Goal: Task Accomplishment & Management: Manage account settings

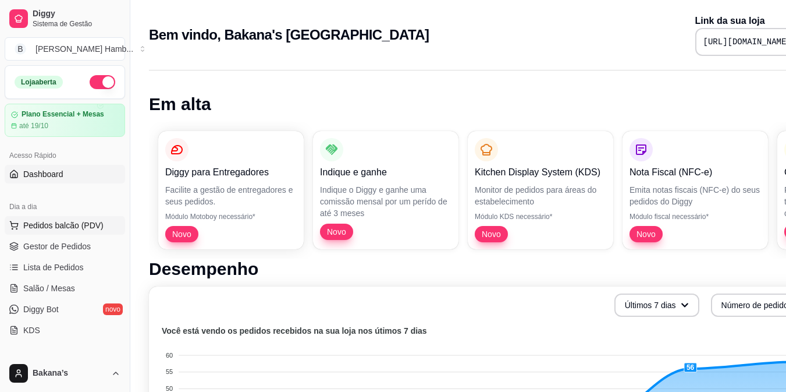
click at [113, 223] on button "Pedidos balcão (PDV)" at bounding box center [65, 225] width 120 height 19
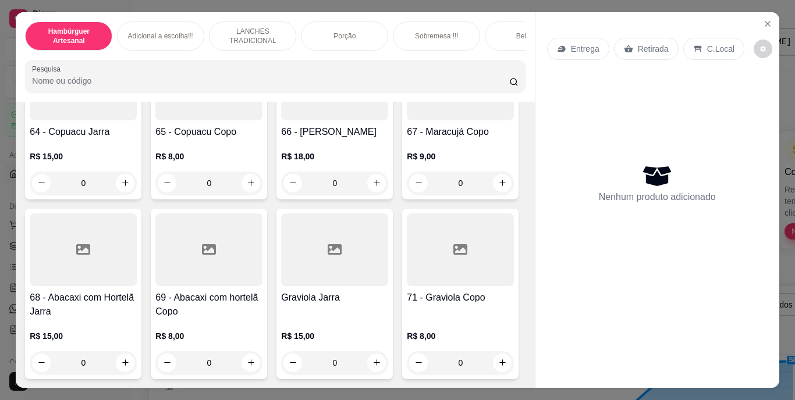
scroll to position [3898, 0]
type input "1"
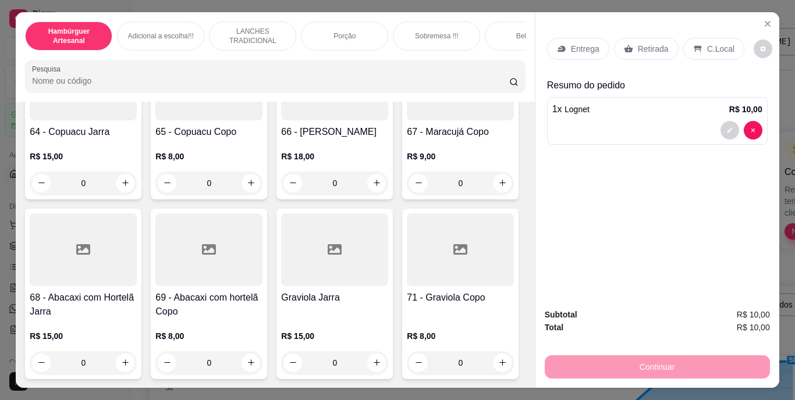
scroll to position [3899, 0]
click at [652, 48] on p "Retirada" at bounding box center [653, 49] width 31 height 12
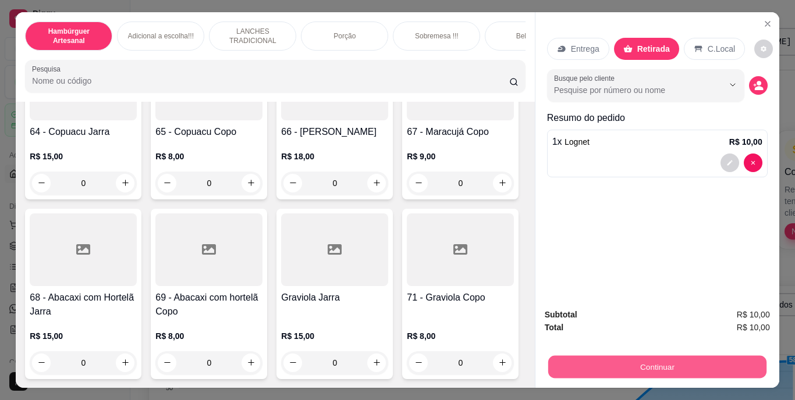
click at [577, 366] on button "Continuar" at bounding box center [656, 367] width 218 height 23
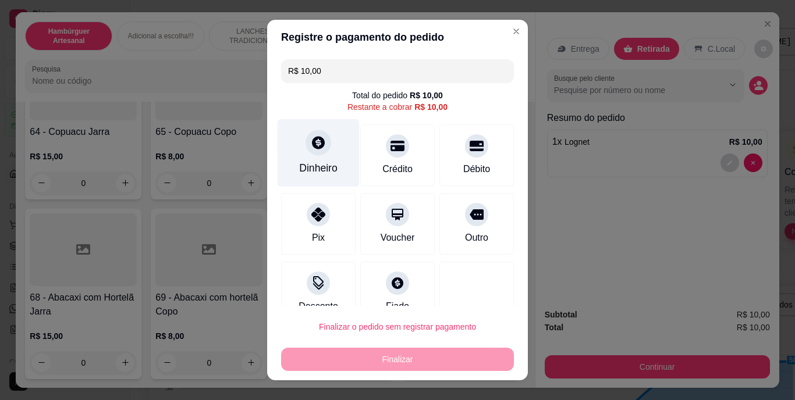
click at [316, 160] on div "Dinheiro" at bounding box center [319, 153] width 82 height 68
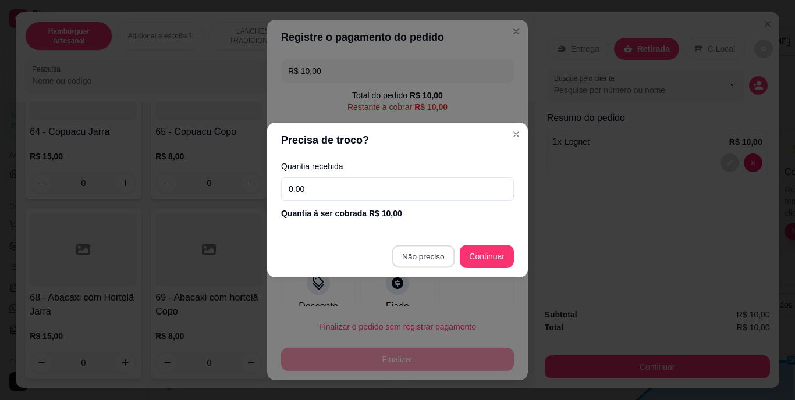
type input "R$ 0,00"
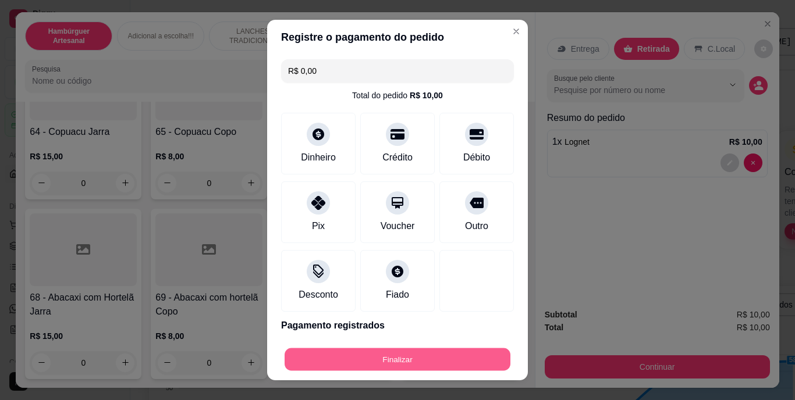
click at [424, 352] on button "Finalizar" at bounding box center [397, 359] width 226 height 23
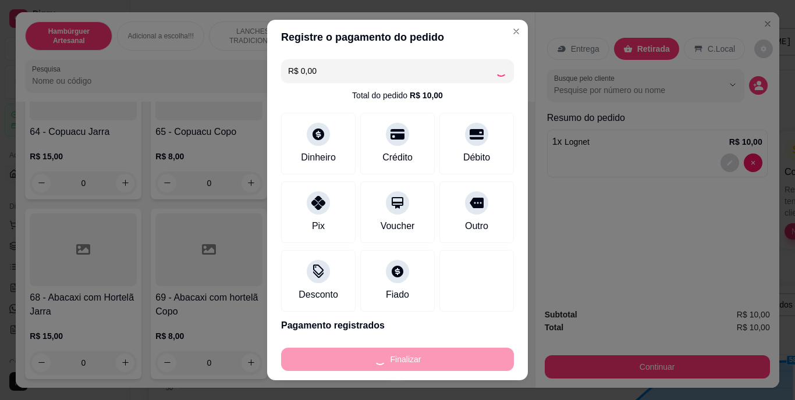
type input "0"
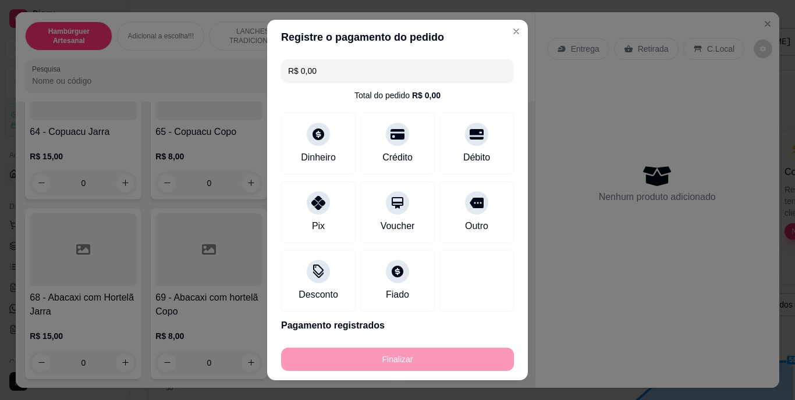
type input "-R$ 10,00"
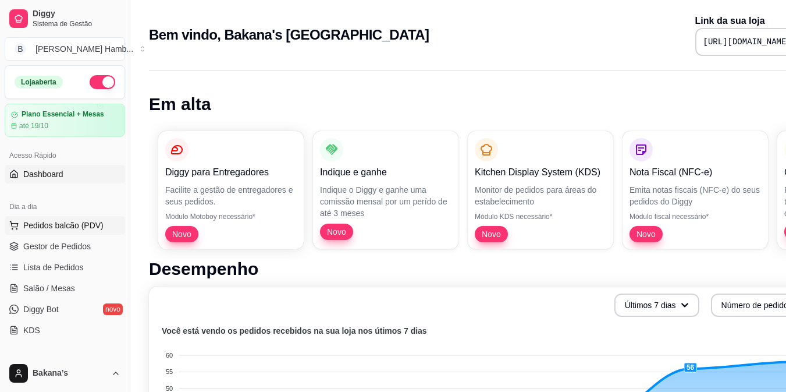
click at [87, 218] on button "Pedidos balcão (PDV)" at bounding box center [65, 225] width 120 height 19
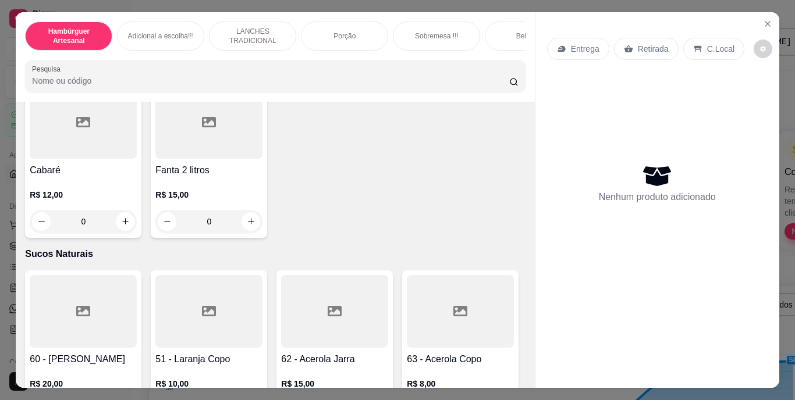
scroll to position [3549, 0]
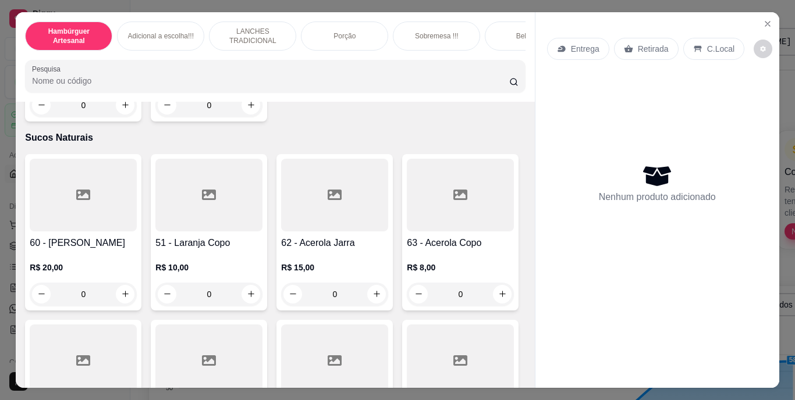
type input "1"
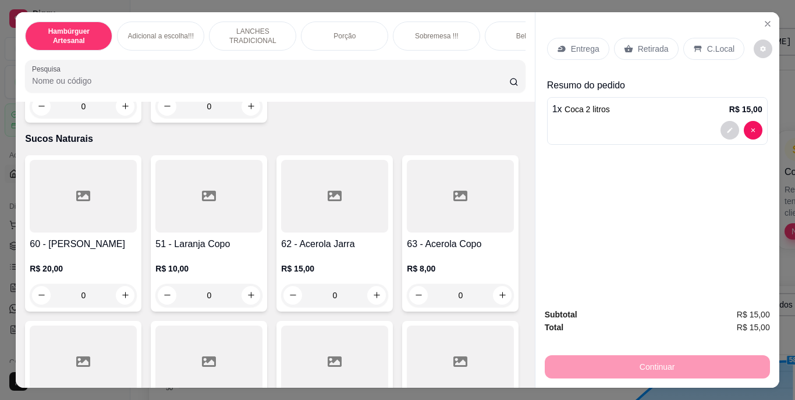
click at [632, 44] on div "Retirada" at bounding box center [646, 49] width 65 height 22
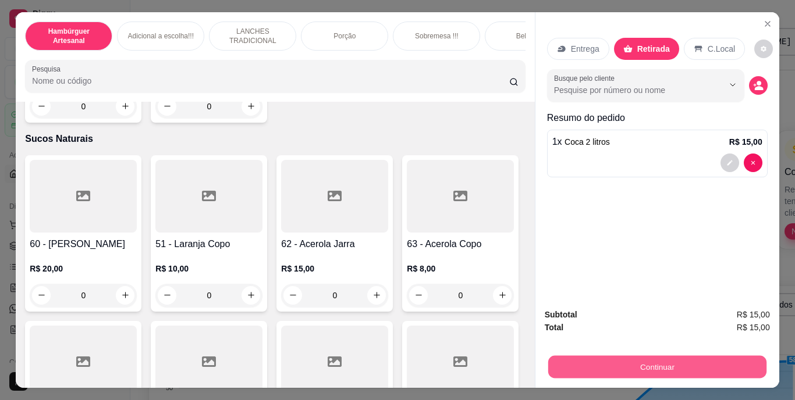
click at [547, 345] on div "Subtotal R$ 15,00 Total R$ 15,00 Continuar" at bounding box center [657, 343] width 225 height 70
click at [680, 356] on button "Continuar" at bounding box center [656, 367] width 218 height 23
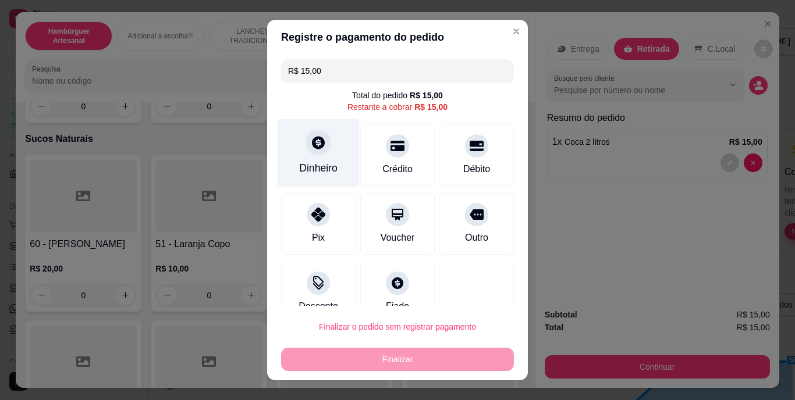
click at [315, 156] on div "Dinheiro" at bounding box center [319, 153] width 82 height 68
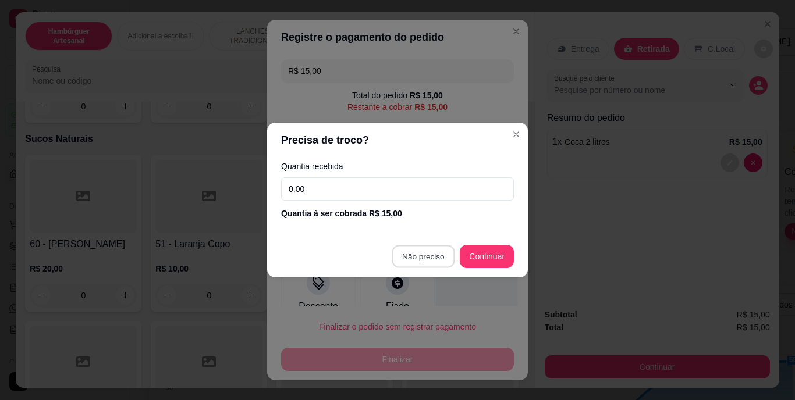
type input "R$ 0,00"
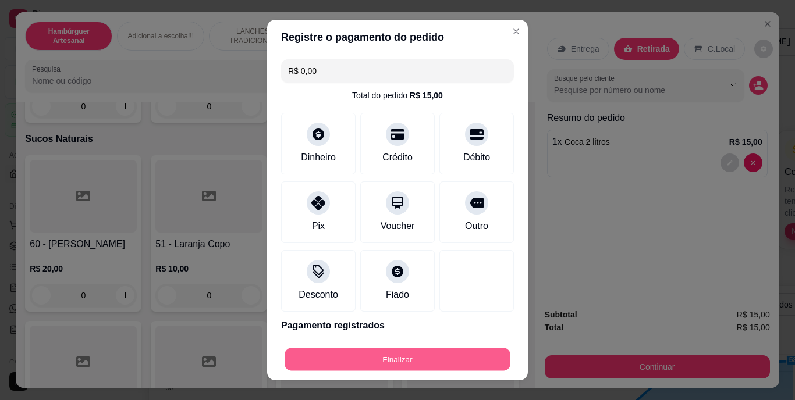
click at [399, 357] on button "Finalizar" at bounding box center [397, 359] width 226 height 23
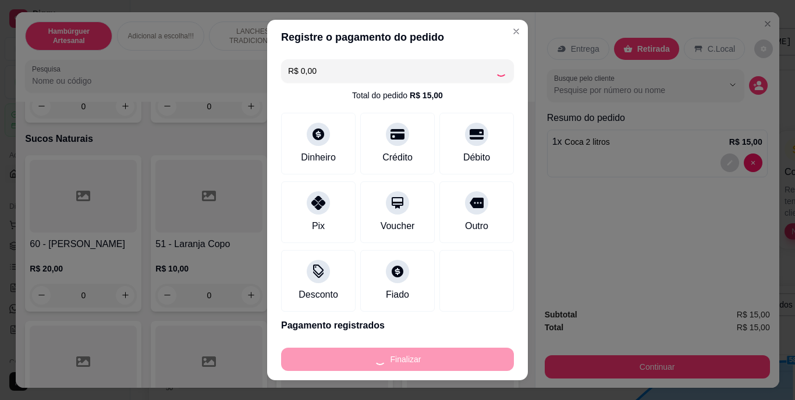
type input "0"
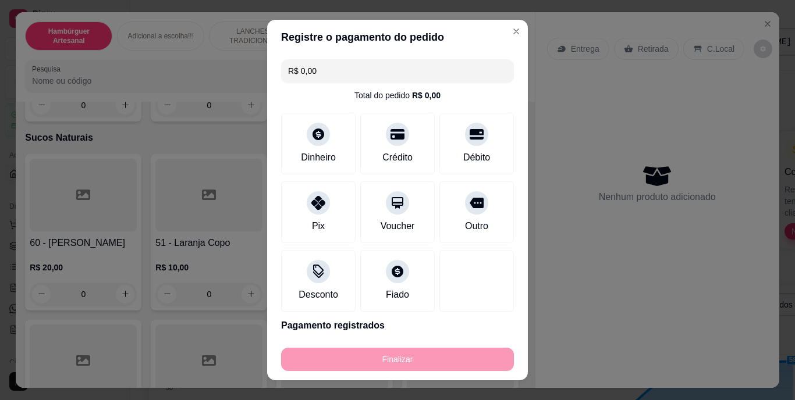
type input "-R$ 15,00"
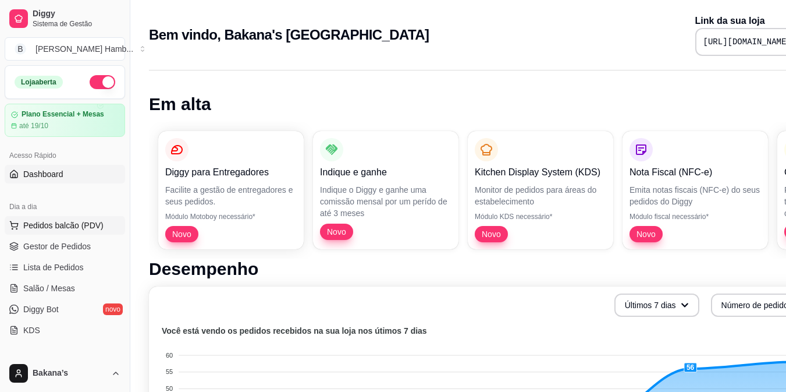
click at [58, 227] on span "Pedidos balcão (PDV)" at bounding box center [63, 225] width 80 height 12
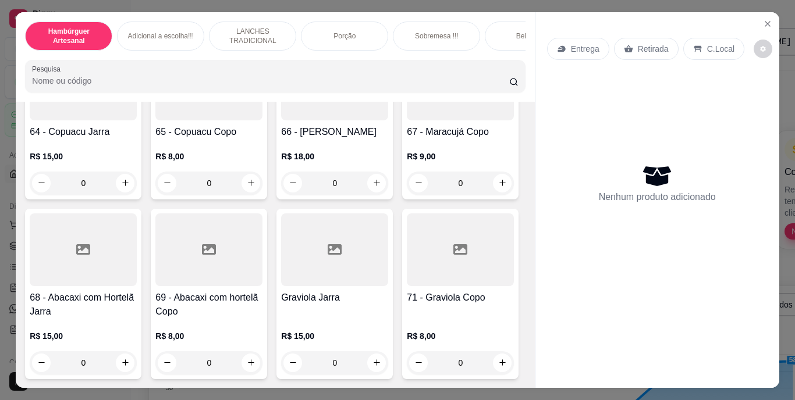
scroll to position [3956, 0]
type input "2"
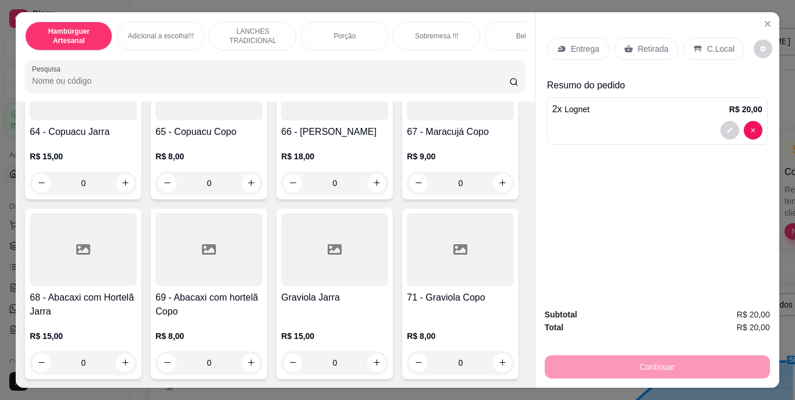
scroll to position [3957, 0]
click at [624, 45] on icon at bounding box center [628, 49] width 9 height 8
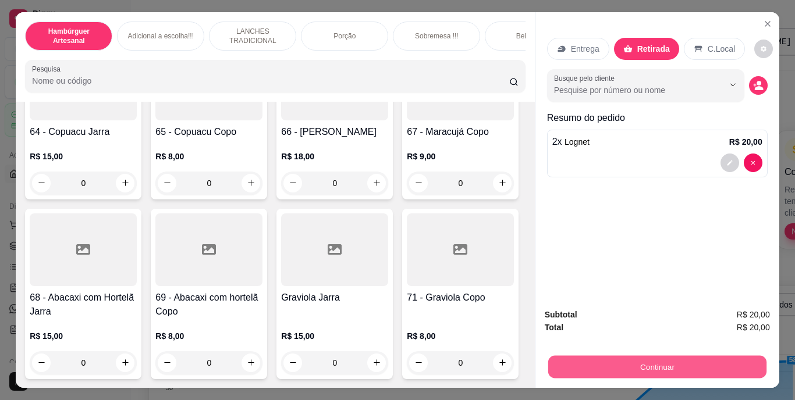
click at [598, 368] on button "Continuar" at bounding box center [656, 367] width 218 height 23
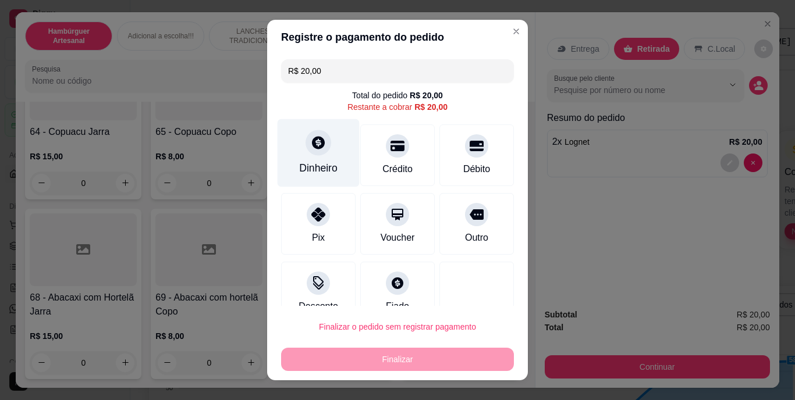
click at [314, 161] on div "Dinheiro" at bounding box center [318, 168] width 38 height 15
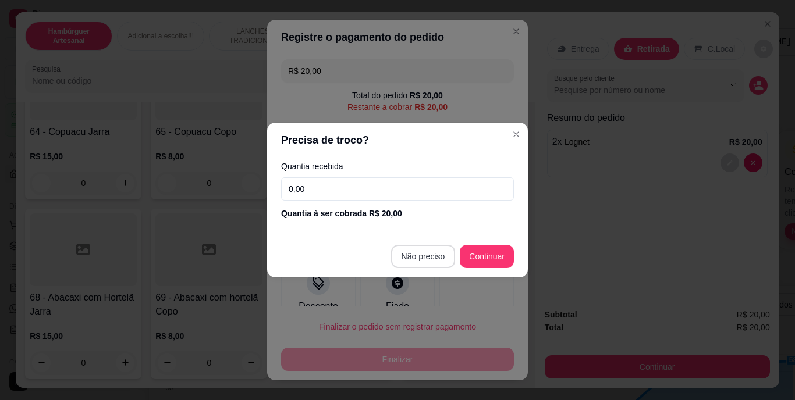
type input "R$ 0,00"
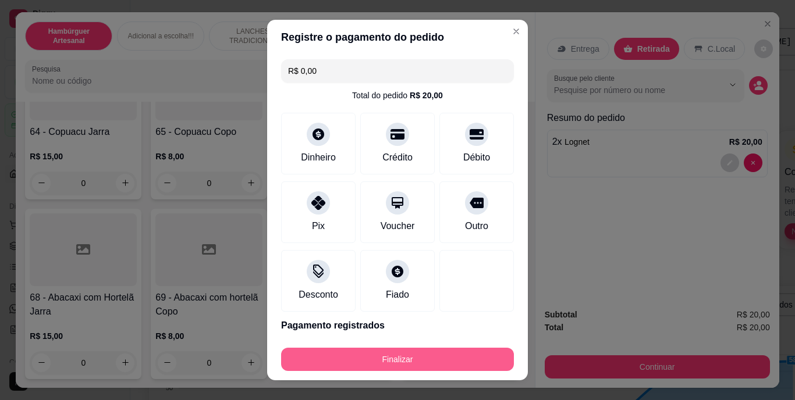
click at [410, 360] on button "Finalizar" at bounding box center [397, 359] width 233 height 23
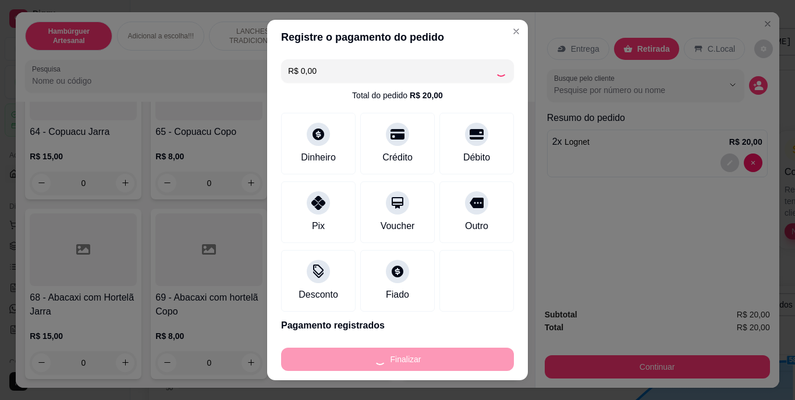
type input "0"
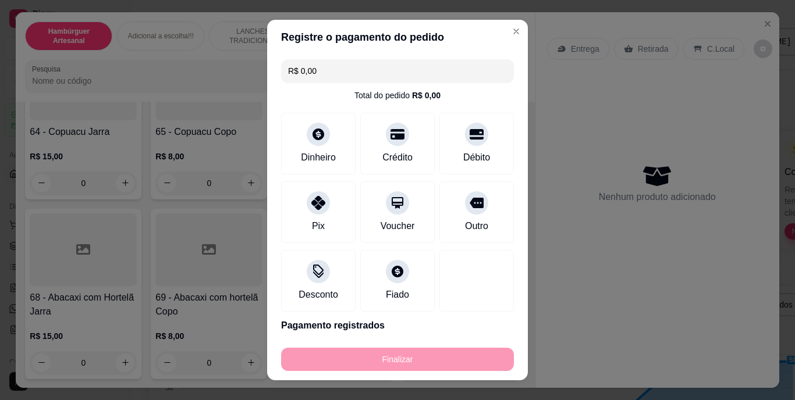
type input "-R$ 20,00"
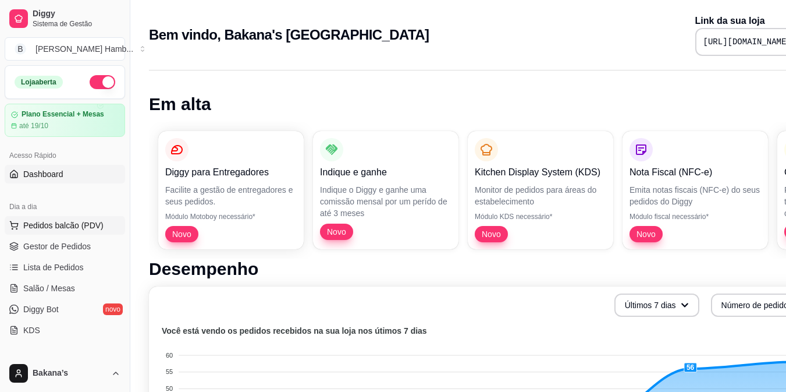
click at [54, 229] on span "Pedidos balcão (PDV)" at bounding box center [63, 225] width 80 height 12
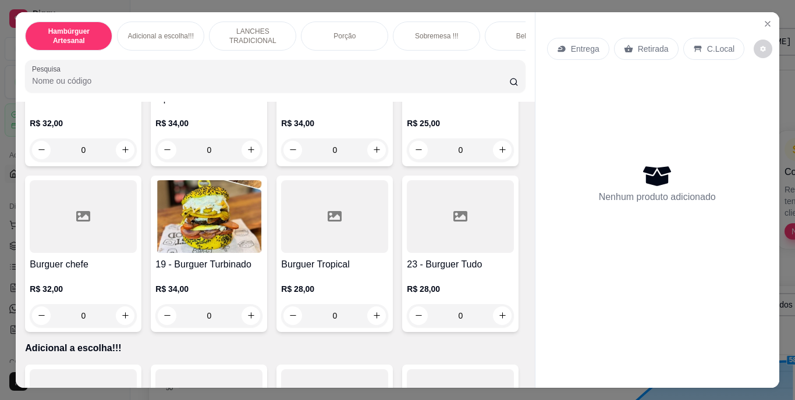
scroll to position [931, 0]
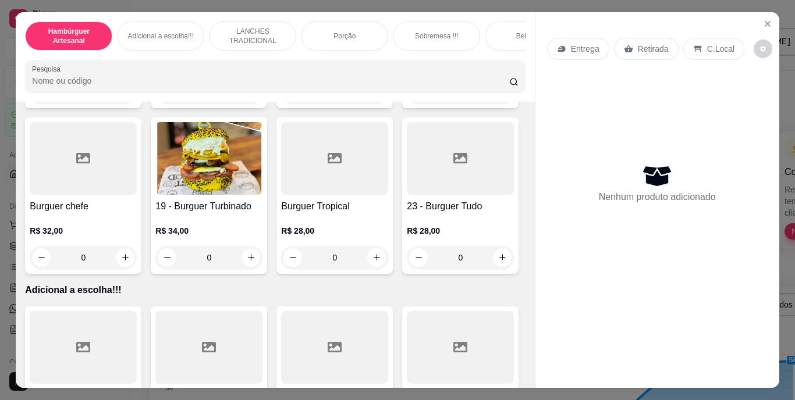
type input "1"
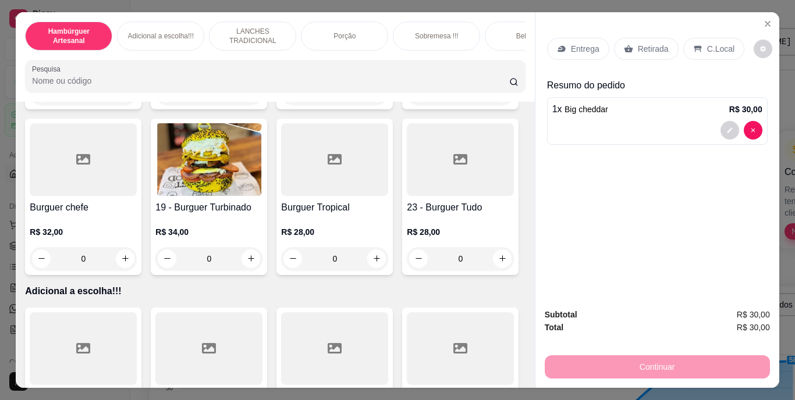
scroll to position [931, 0]
click at [638, 44] on p "Retirada" at bounding box center [653, 49] width 31 height 12
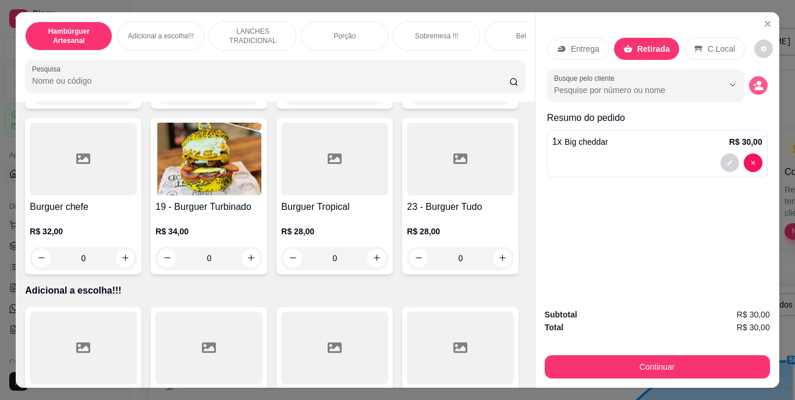
click at [753, 80] on icon "decrease-product-quantity" at bounding box center [758, 85] width 10 height 10
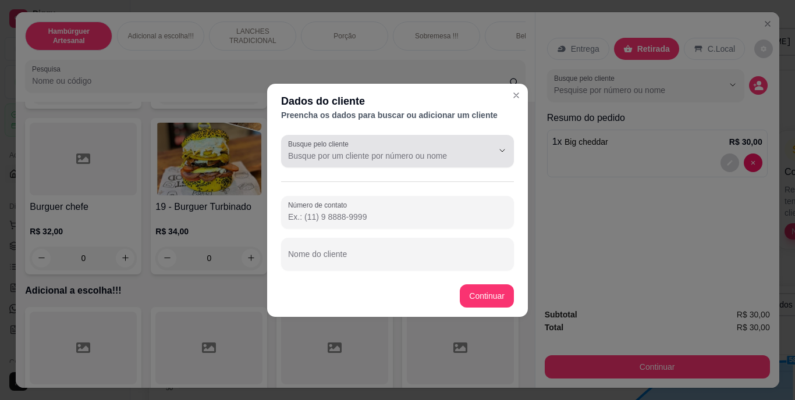
click at [466, 157] on input "Busque pelo cliente" at bounding box center [381, 156] width 186 height 12
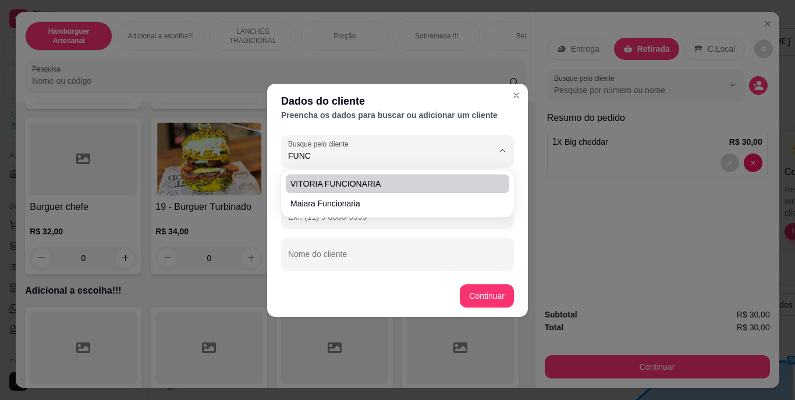
click at [461, 179] on span "VITORIA FUNCIONARIA" at bounding box center [391, 184] width 202 height 12
type input "VITORIA FUNCIONARIA"
type input "[PHONE_NUMBER]"
type input "VITORIA FUNCIONARIA"
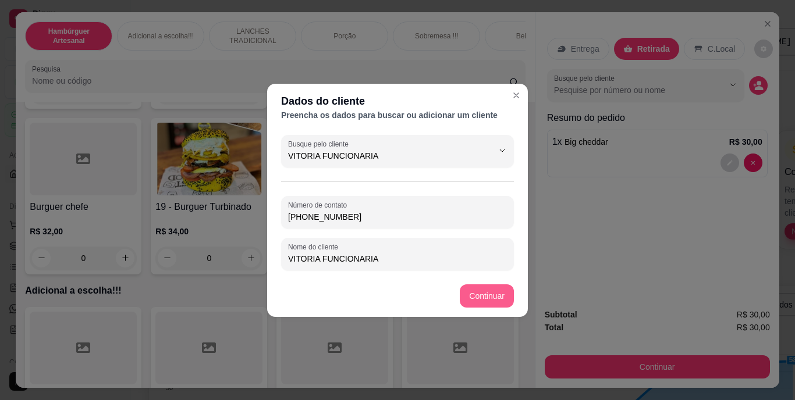
type input "VITORIA FUNCIONARIA"
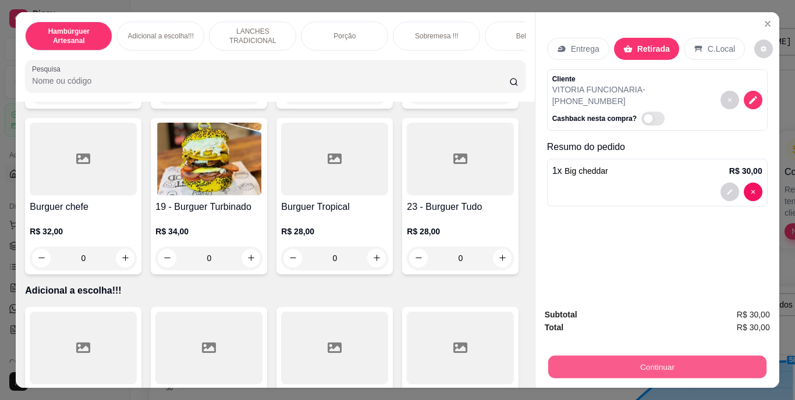
click at [582, 359] on button "Continuar" at bounding box center [656, 367] width 218 height 23
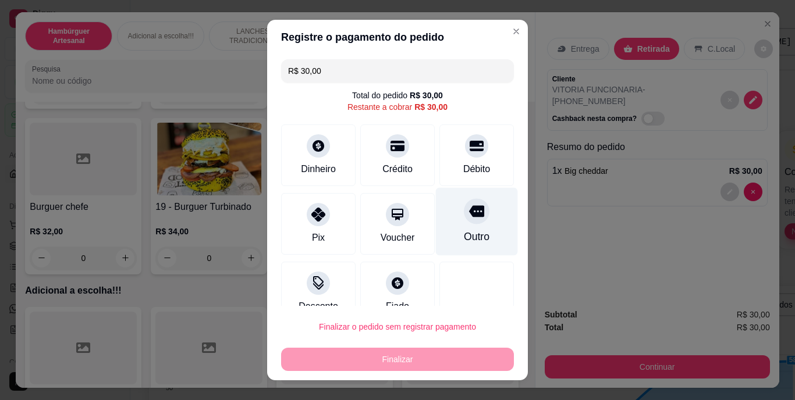
click at [474, 220] on div "Outro" at bounding box center [477, 222] width 82 height 68
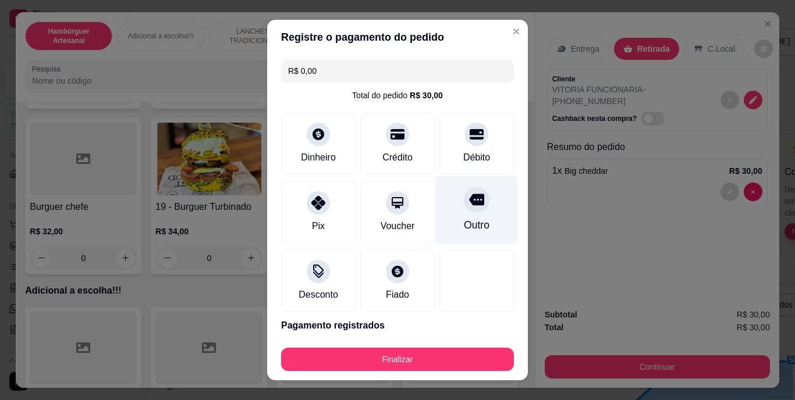
type input "R$ 0,00"
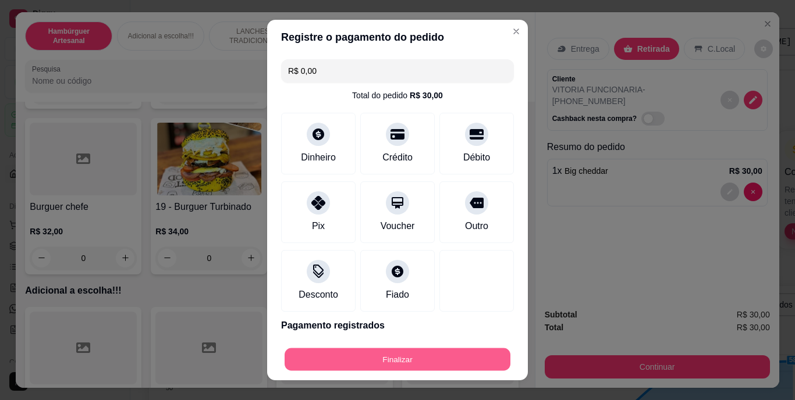
click at [387, 360] on button "Finalizar" at bounding box center [397, 359] width 226 height 23
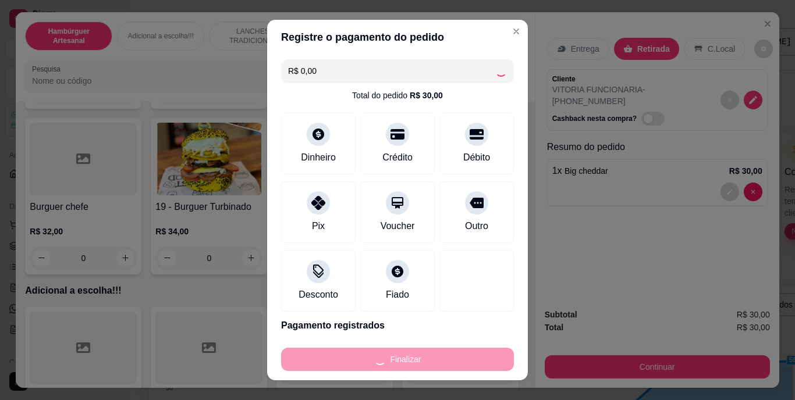
type input "0"
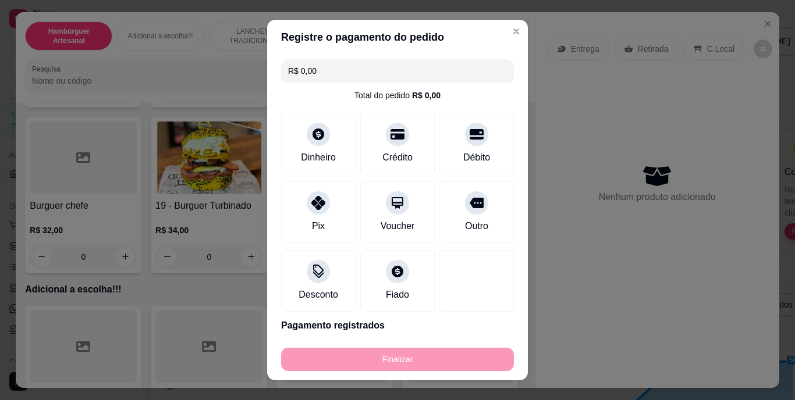
type input "-R$ 30,00"
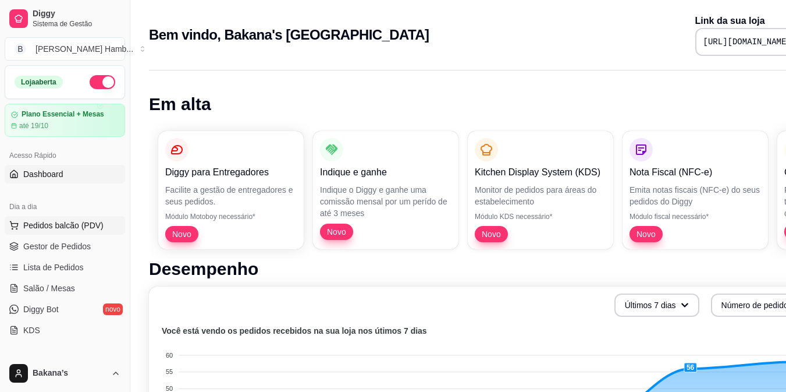
click at [76, 226] on span "Pedidos balcão (PDV)" at bounding box center [63, 225] width 80 height 12
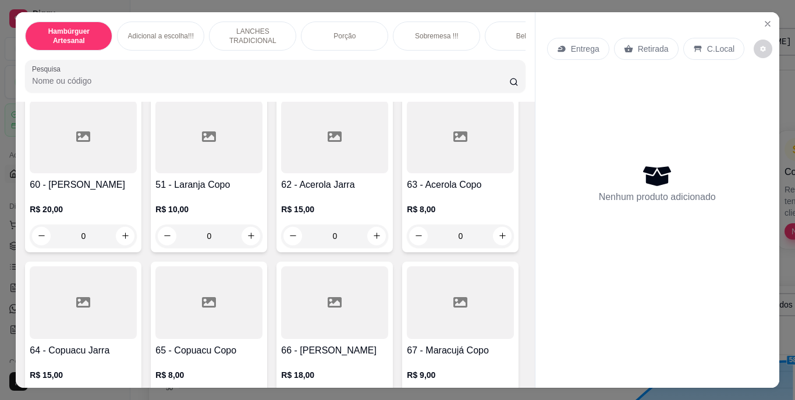
scroll to position [3782, 0]
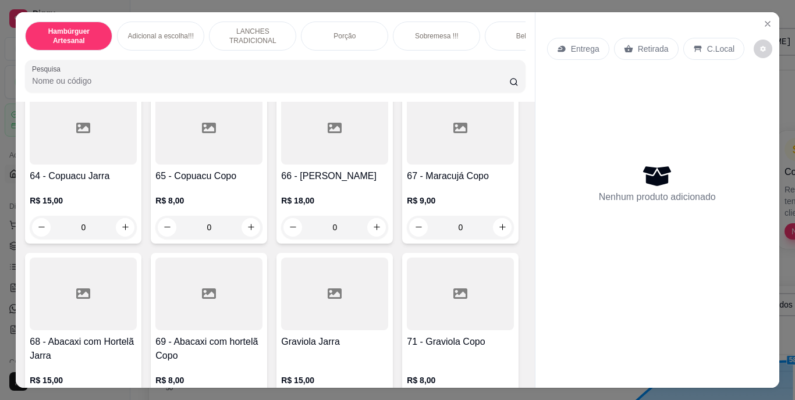
type input "1"
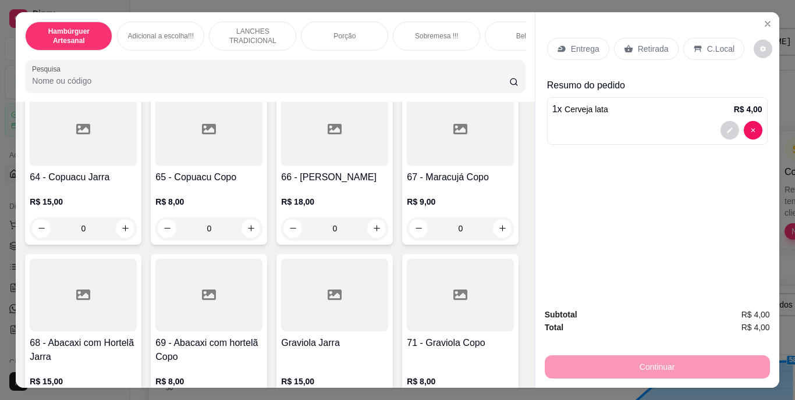
click at [626, 45] on icon at bounding box center [628, 49] width 9 height 8
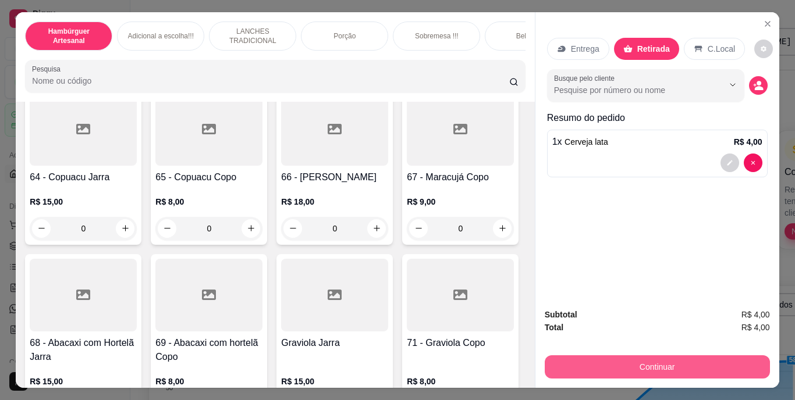
click at [581, 355] on button "Continuar" at bounding box center [657, 366] width 225 height 23
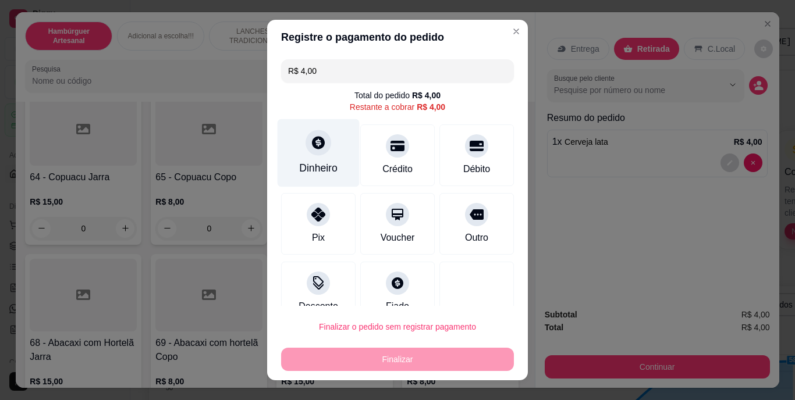
click at [329, 161] on div "Dinheiro" at bounding box center [318, 168] width 38 height 15
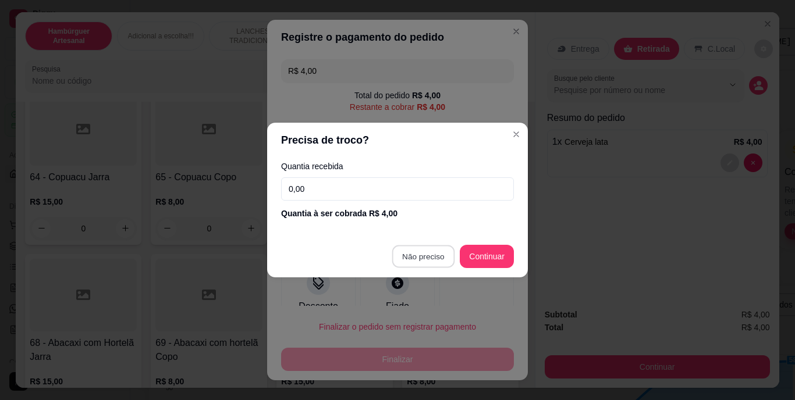
type input "R$ 0,00"
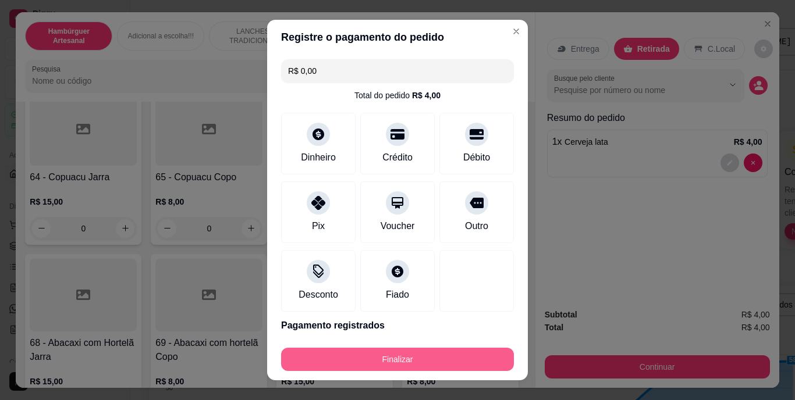
click at [404, 354] on button "Finalizar" at bounding box center [397, 359] width 233 height 23
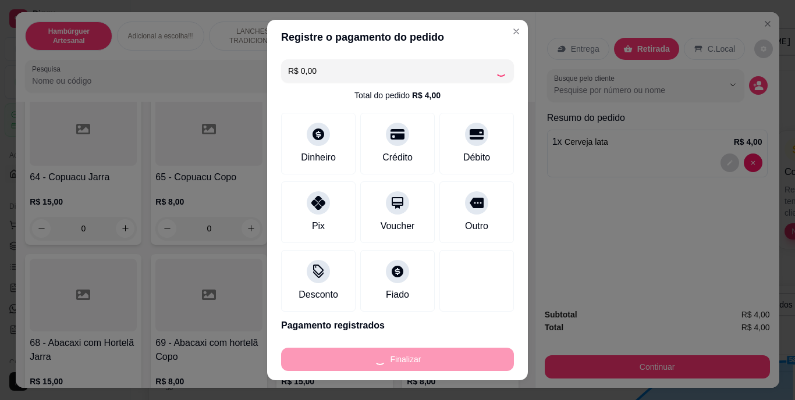
type input "0"
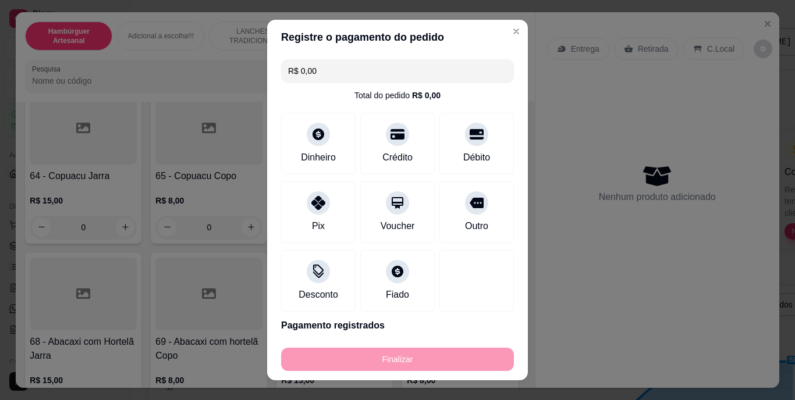
type input "-R$ 4,00"
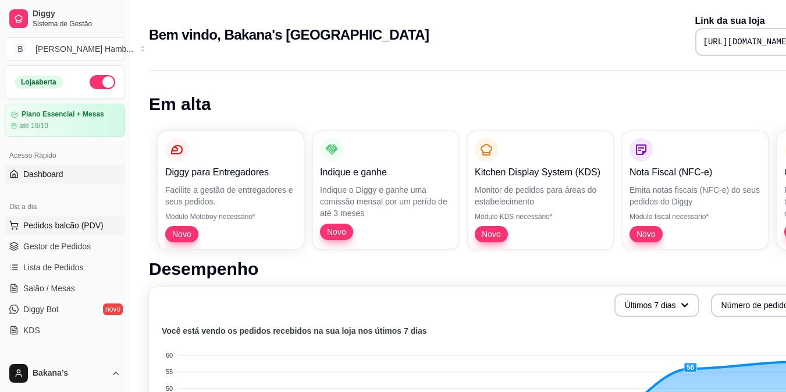
click at [41, 223] on span "Pedidos balcão (PDV)" at bounding box center [63, 225] width 80 height 12
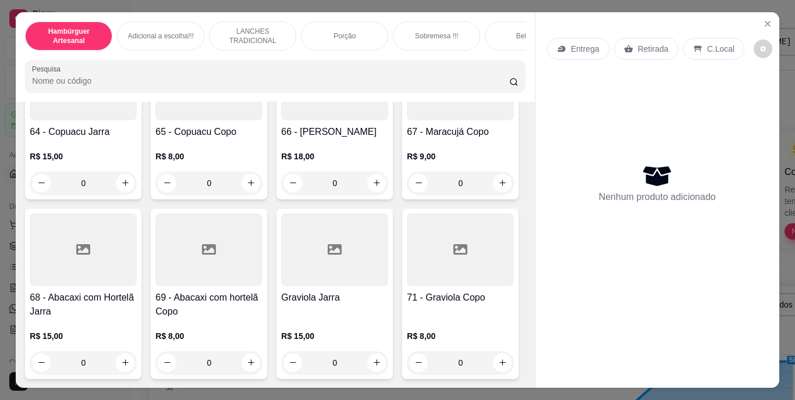
scroll to position [3956, 0]
type input "1"
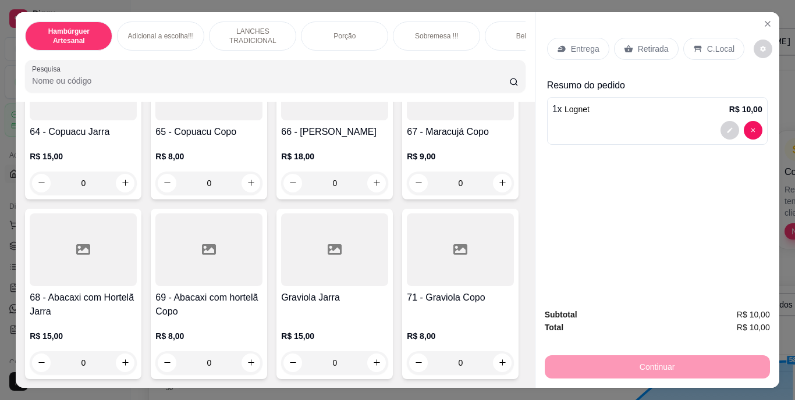
scroll to position [3957, 0]
click at [638, 46] on p "Retirada" at bounding box center [653, 49] width 31 height 12
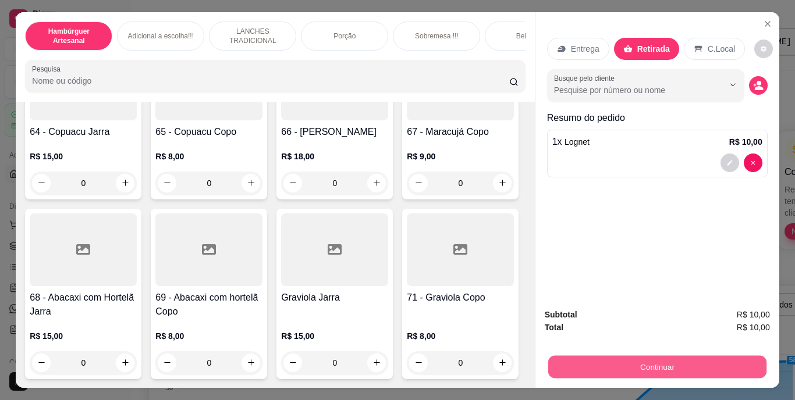
click at [601, 362] on button "Continuar" at bounding box center [656, 367] width 218 height 23
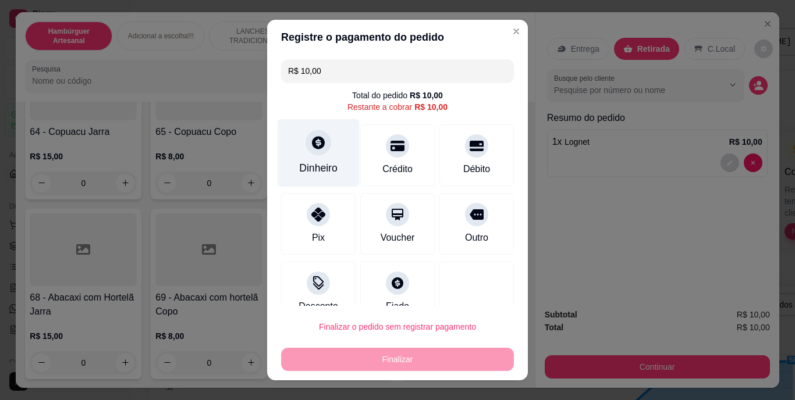
click at [305, 151] on div at bounding box center [318, 143] width 26 height 26
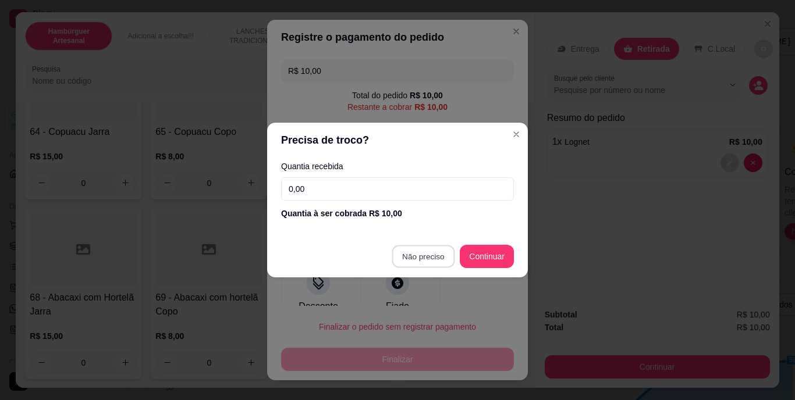
type input "R$ 0,00"
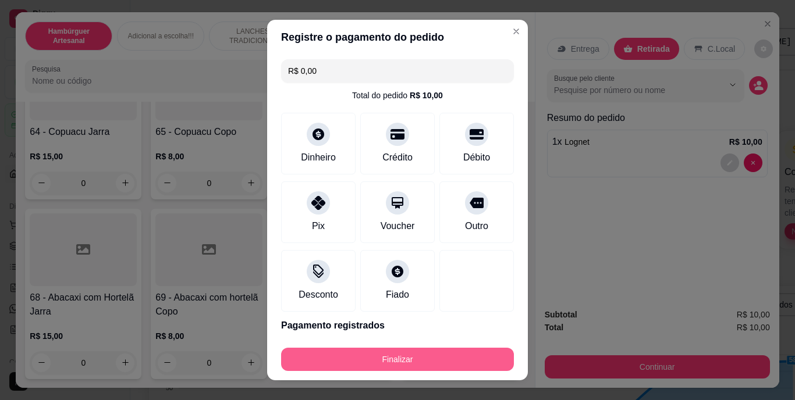
click at [417, 354] on button "Finalizar" at bounding box center [397, 359] width 233 height 23
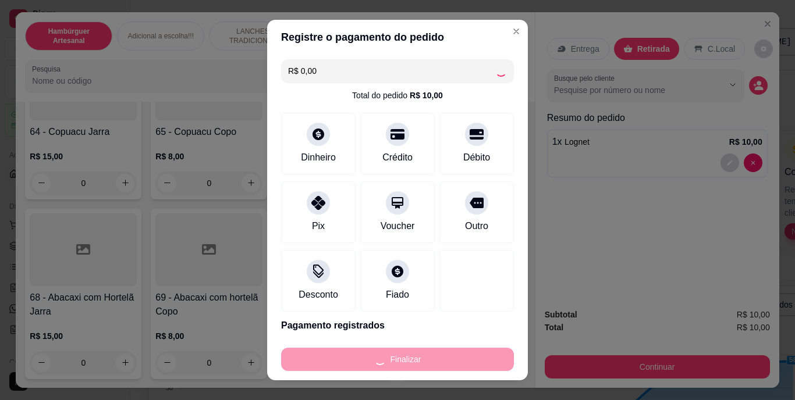
type input "0"
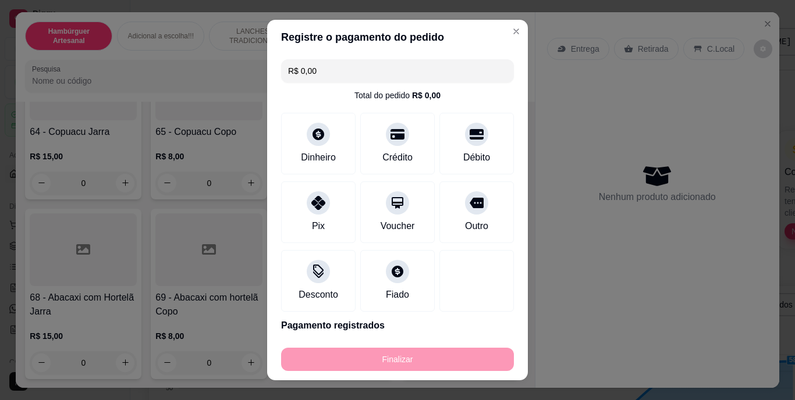
type input "-R$ 10,00"
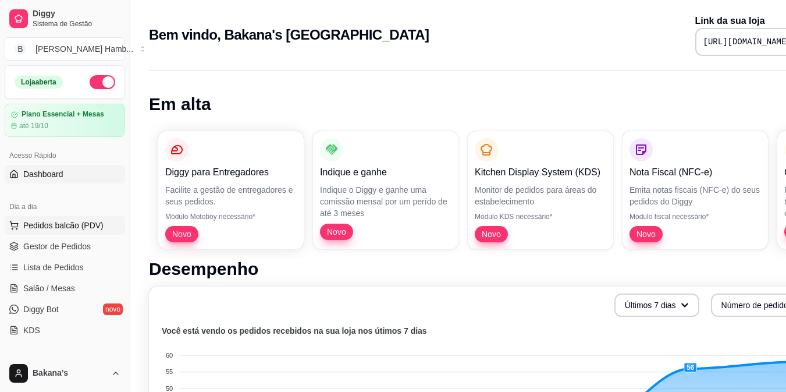
click at [96, 226] on span "Pedidos balcão (PDV)" at bounding box center [63, 225] width 80 height 12
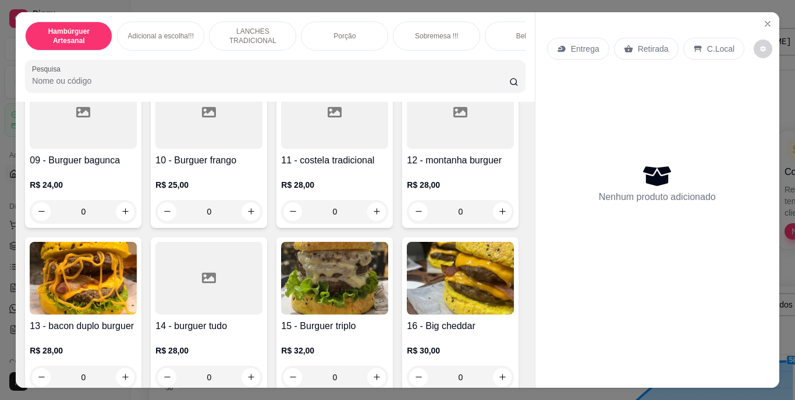
scroll to position [582, 0]
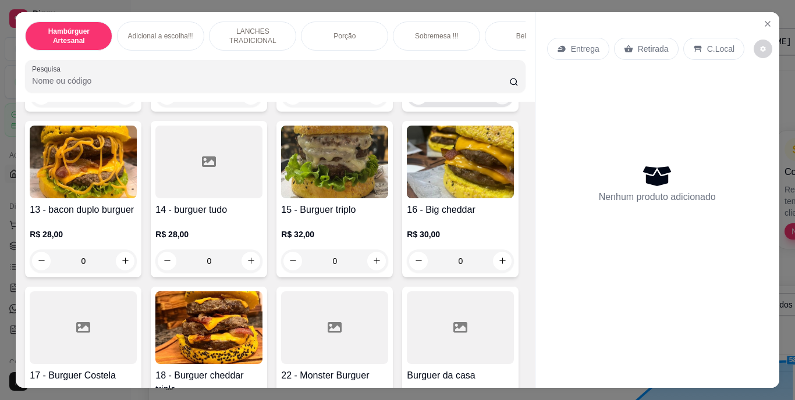
click at [493, 104] on button "increase-product-quantity" at bounding box center [502, 95] width 18 height 18
type input "1"
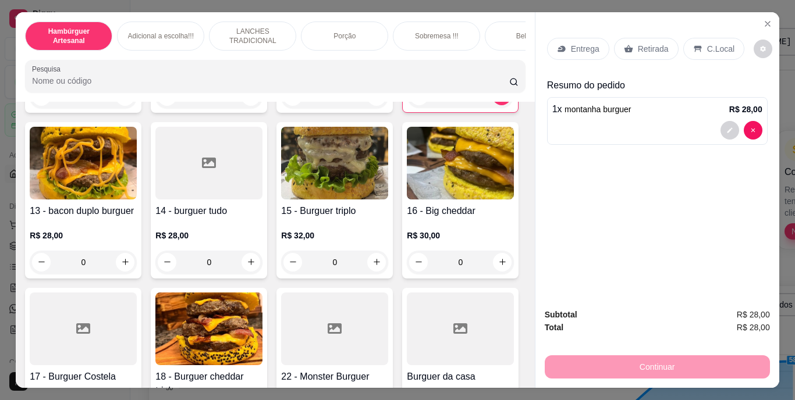
click at [571, 45] on p "Entrega" at bounding box center [585, 49] width 29 height 12
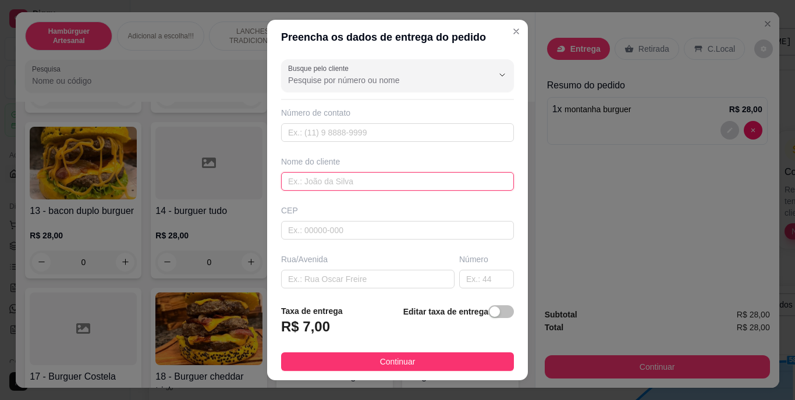
click at [336, 183] on input "text" at bounding box center [397, 181] width 233 height 19
click at [341, 181] on input "FEJE" at bounding box center [397, 181] width 233 height 19
type input "F"
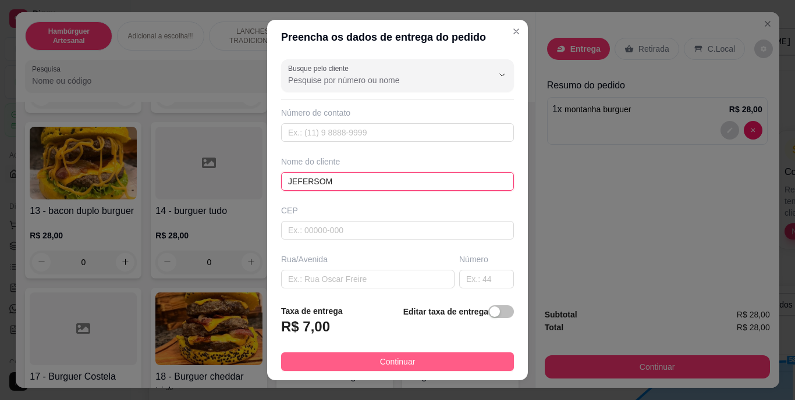
type input "JEFERSOM"
click at [354, 357] on button "Continuar" at bounding box center [397, 362] width 233 height 19
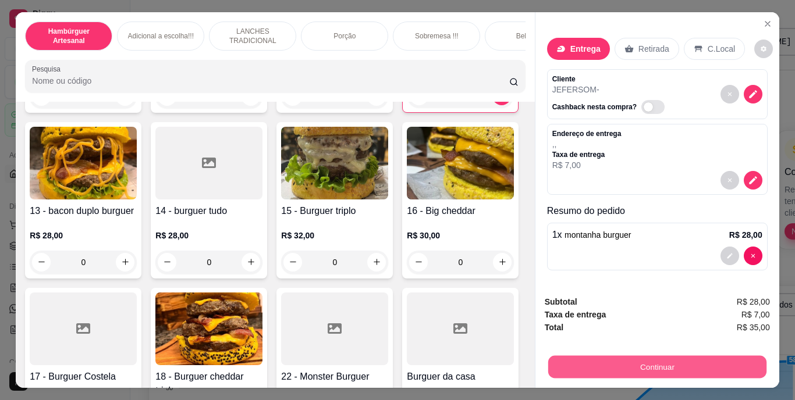
click at [632, 365] on button "Continuar" at bounding box center [656, 367] width 218 height 23
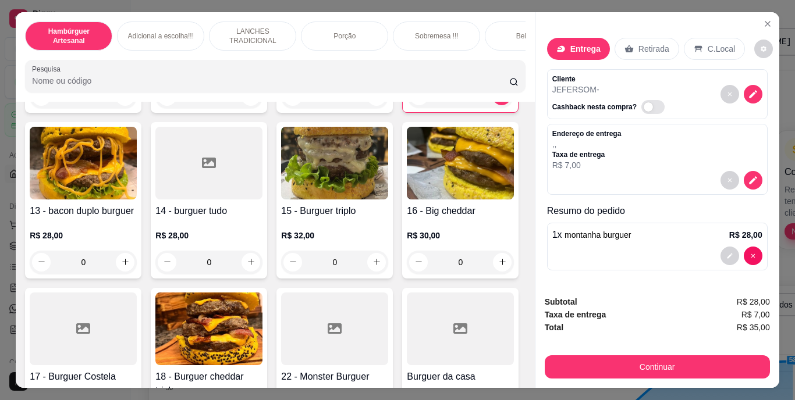
click at [589, 43] on p "Entrega" at bounding box center [585, 49] width 30 height 12
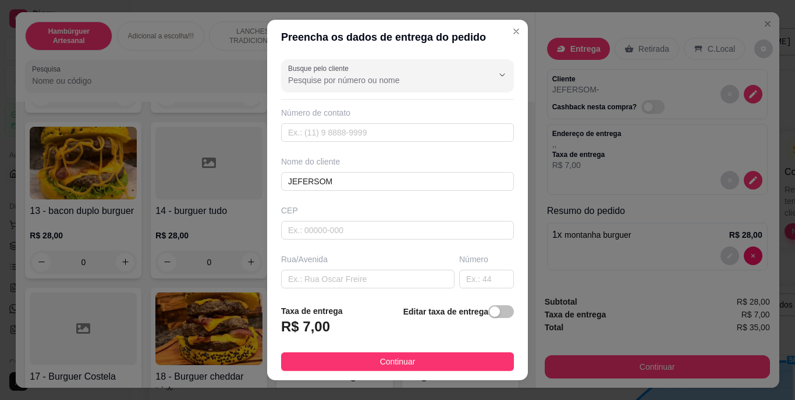
click at [484, 303] on footer "Taxa de entrega R$ 7,00 Editar taxa de entrega Continuar" at bounding box center [397, 338] width 261 height 85
click at [492, 318] on span "button" at bounding box center [501, 311] width 26 height 13
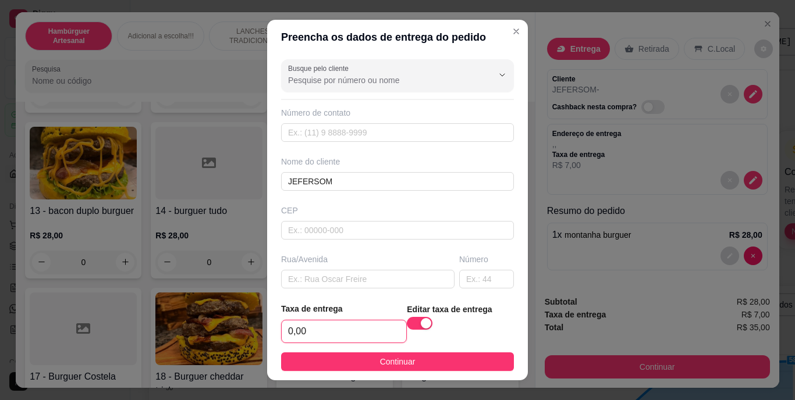
click at [374, 322] on input "0,00" at bounding box center [344, 332] width 125 height 22
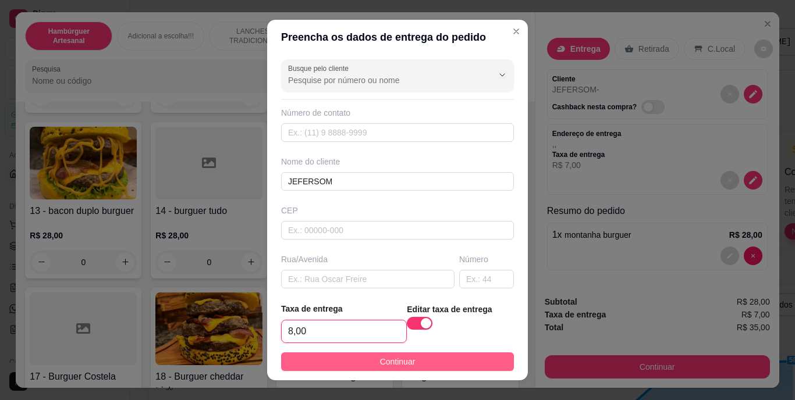
type input "8,00"
click at [403, 360] on span "Continuar" at bounding box center [397, 361] width 35 height 13
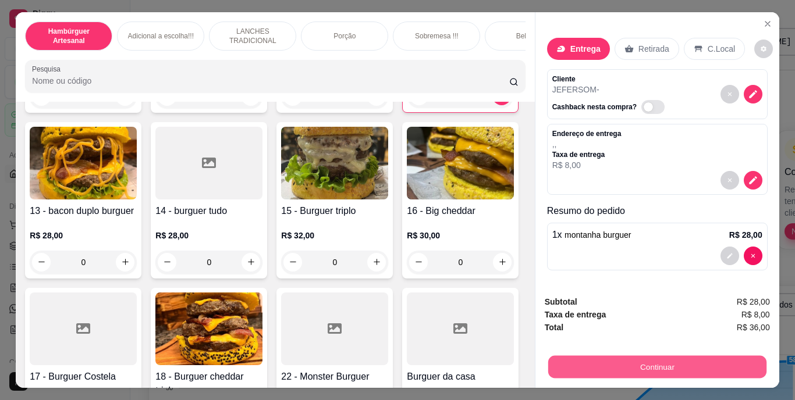
click at [559, 367] on button "Continuar" at bounding box center [656, 367] width 218 height 23
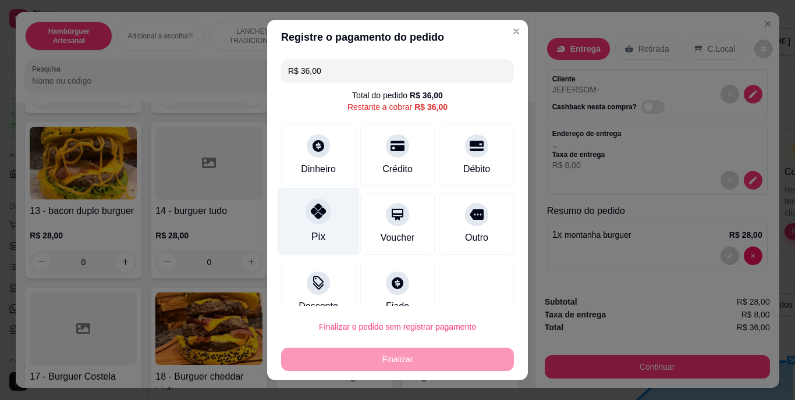
click at [311, 219] on icon at bounding box center [318, 211] width 15 height 15
type input "R$ 0,00"
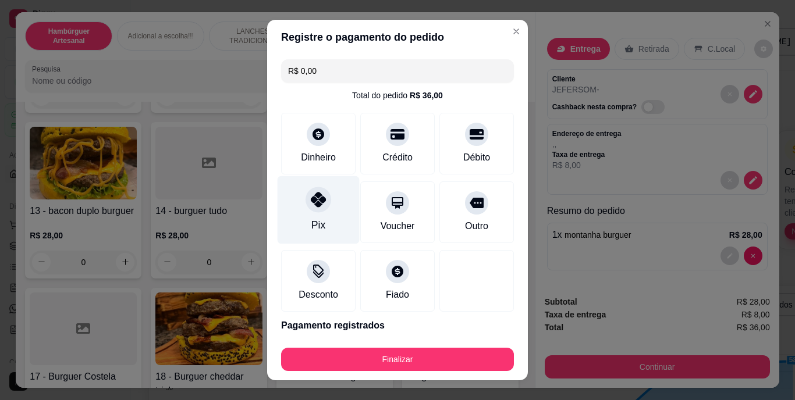
click at [317, 194] on icon at bounding box center [318, 200] width 15 height 15
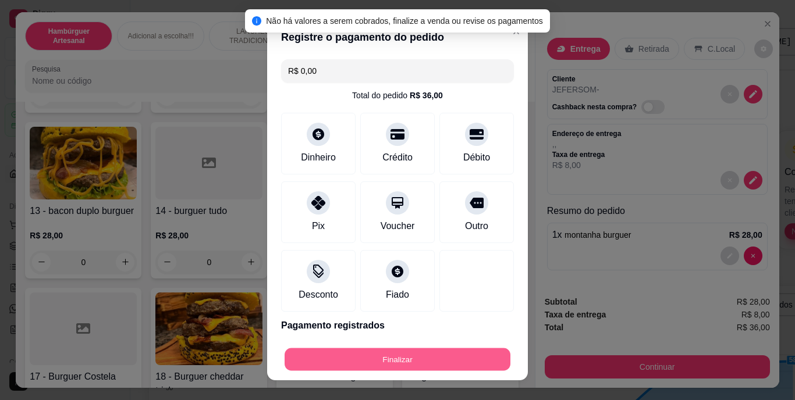
click at [330, 356] on button "Finalizar" at bounding box center [397, 359] width 226 height 23
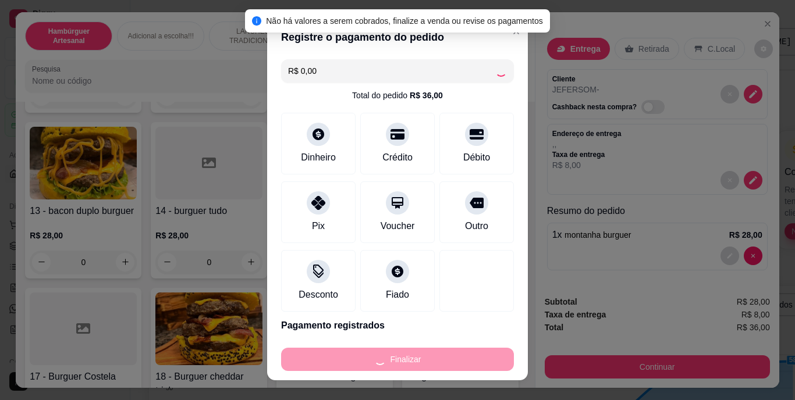
type input "0"
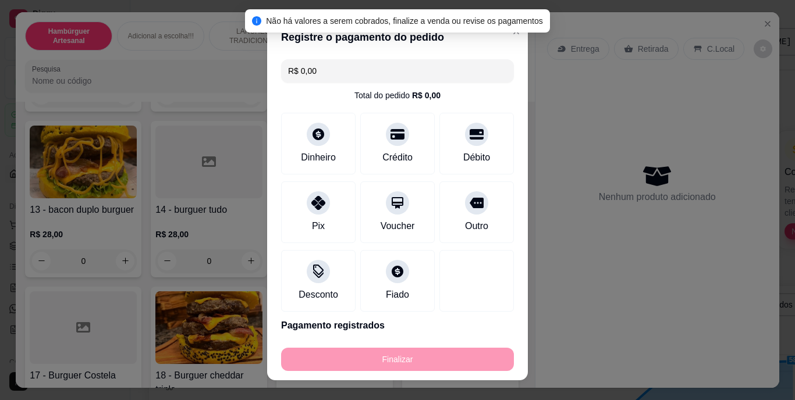
type input "-R$ 36,00"
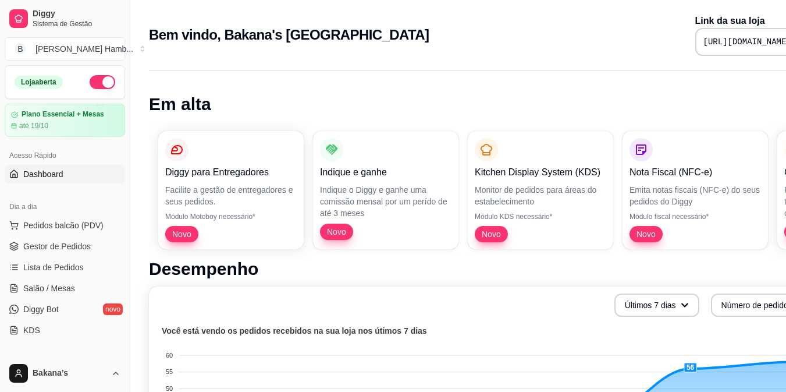
click at [109, 223] on button "Pedidos balcão (PDV)" at bounding box center [65, 225] width 120 height 19
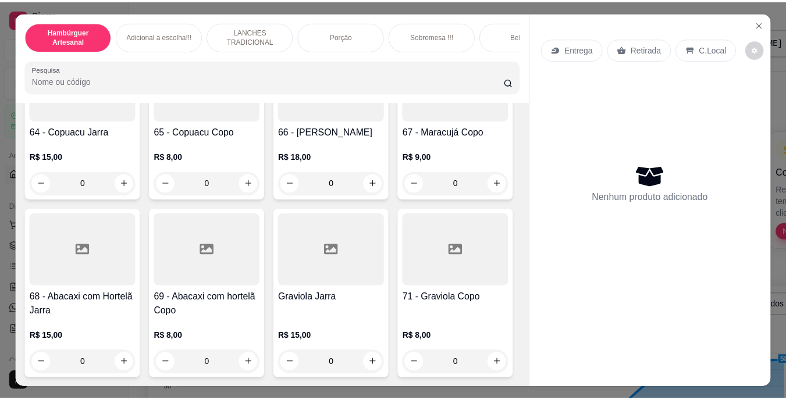
scroll to position [3782, 0]
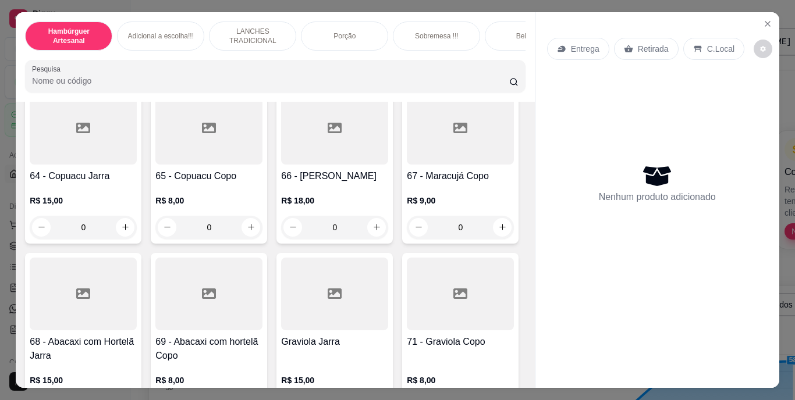
type input "1"
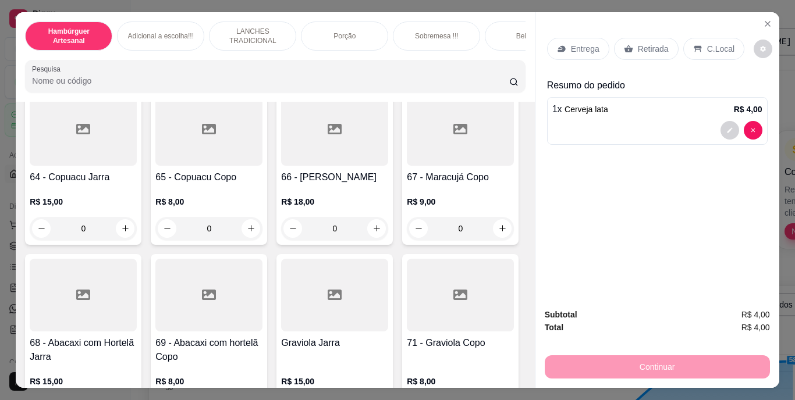
click at [625, 45] on icon at bounding box center [628, 49] width 9 height 8
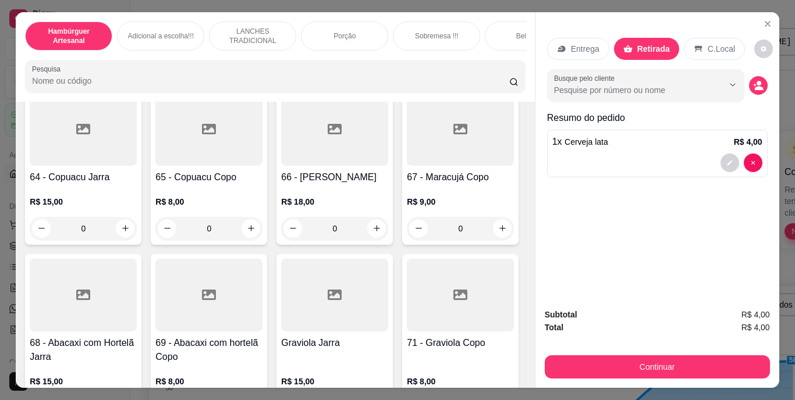
drag, startPoint x: 597, startPoint y: 347, endPoint x: 602, endPoint y: 361, distance: 14.7
click at [602, 361] on div "Subtotal R$ 4,00 Total R$ 4,00 Continuar" at bounding box center [657, 343] width 225 height 70
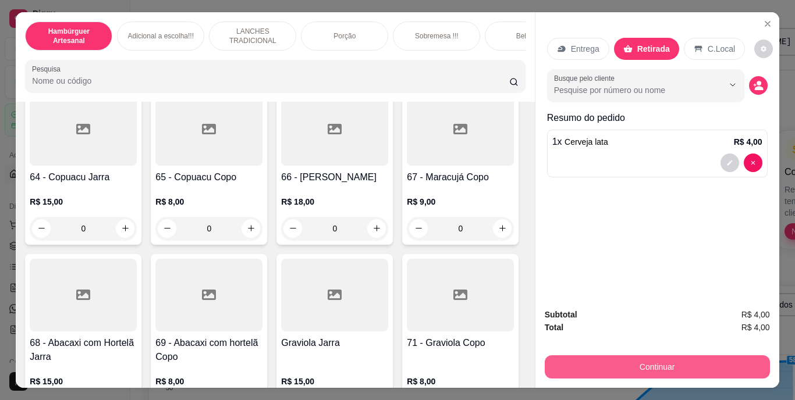
click at [602, 361] on button "Continuar" at bounding box center [657, 366] width 225 height 23
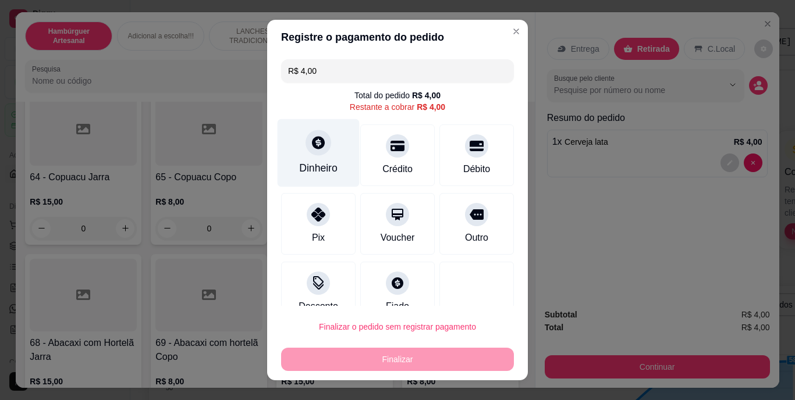
click at [321, 166] on div "Dinheiro" at bounding box center [318, 168] width 38 height 15
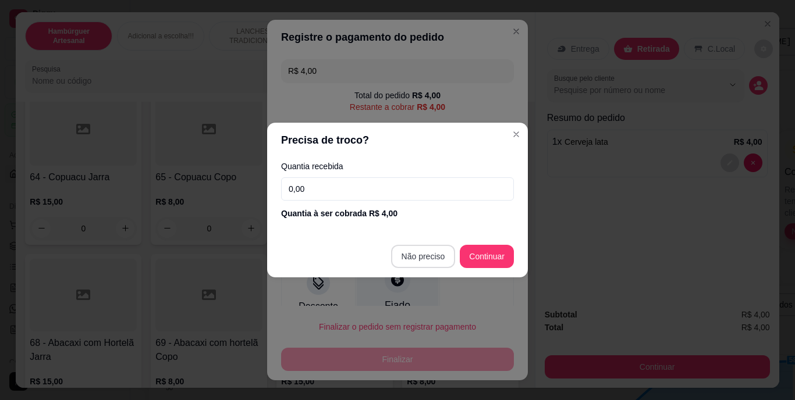
type input "R$ 0,00"
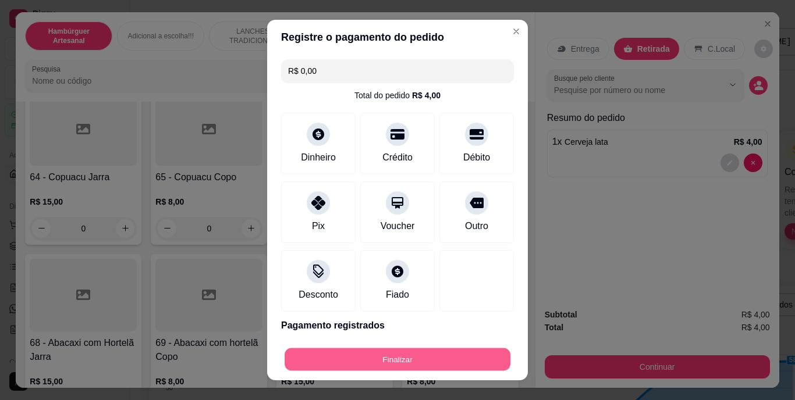
click at [389, 357] on button "Finalizar" at bounding box center [397, 359] width 226 height 23
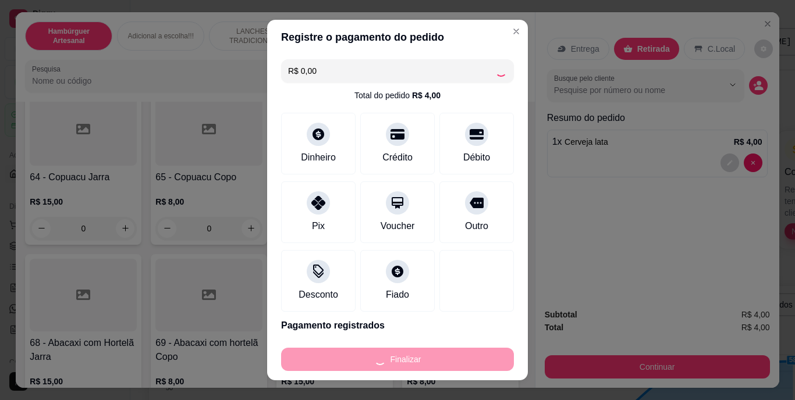
type input "0"
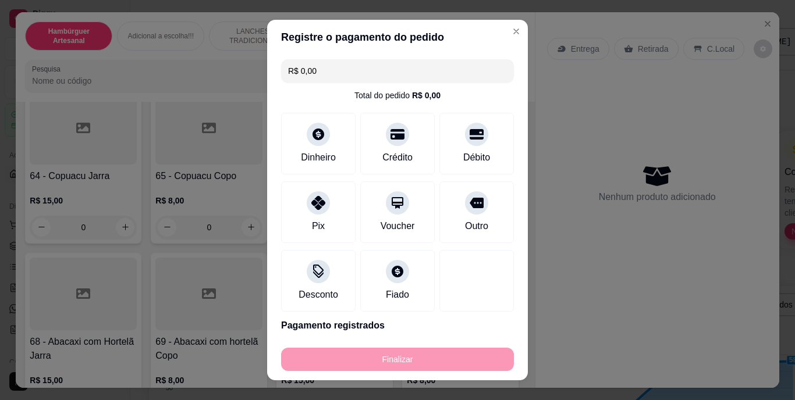
type input "-R$ 4,00"
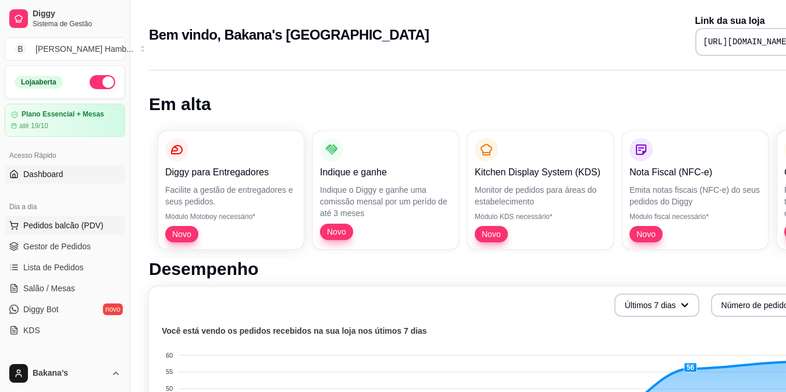
click at [98, 225] on span "Pedidos balcão (PDV)" at bounding box center [63, 225] width 80 height 12
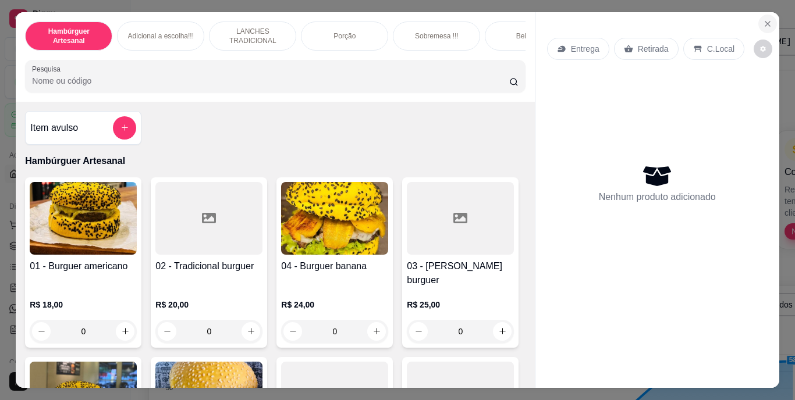
click at [766, 20] on icon "Close" at bounding box center [767, 23] width 9 height 9
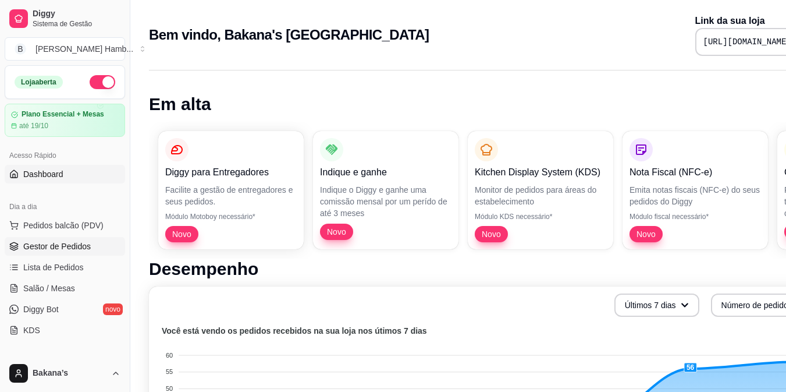
click at [70, 249] on span "Gestor de Pedidos" at bounding box center [56, 246] width 67 height 12
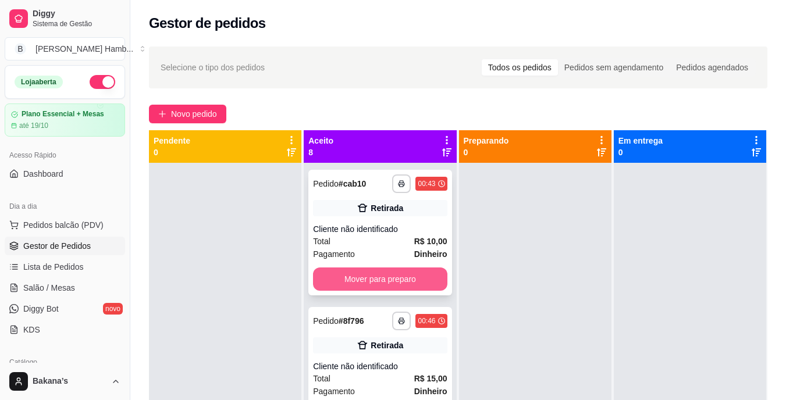
click at [390, 269] on button "Mover para preparo" at bounding box center [380, 279] width 134 height 23
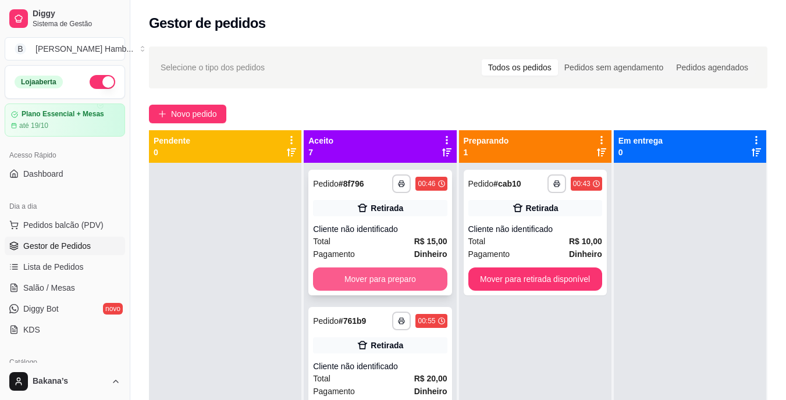
click at [390, 275] on button "Mover para preparo" at bounding box center [380, 279] width 134 height 23
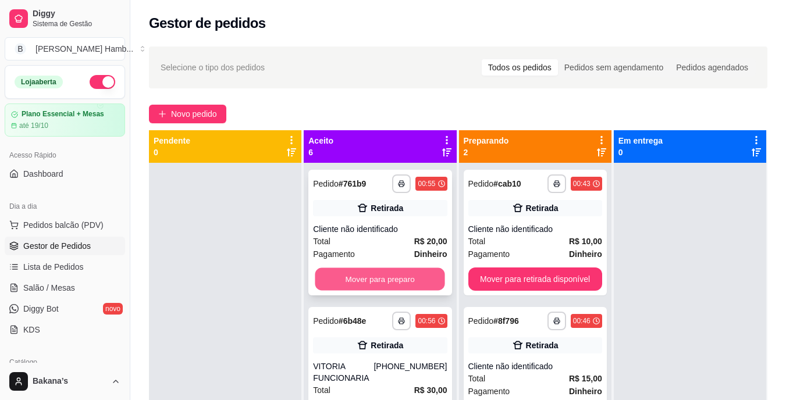
click at [389, 275] on button "Mover para preparo" at bounding box center [380, 279] width 130 height 23
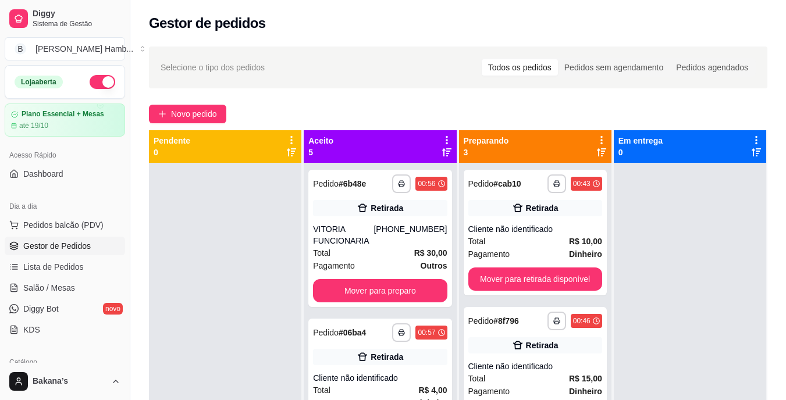
click at [389, 275] on div "**********" at bounding box center [379, 238] width 143 height 137
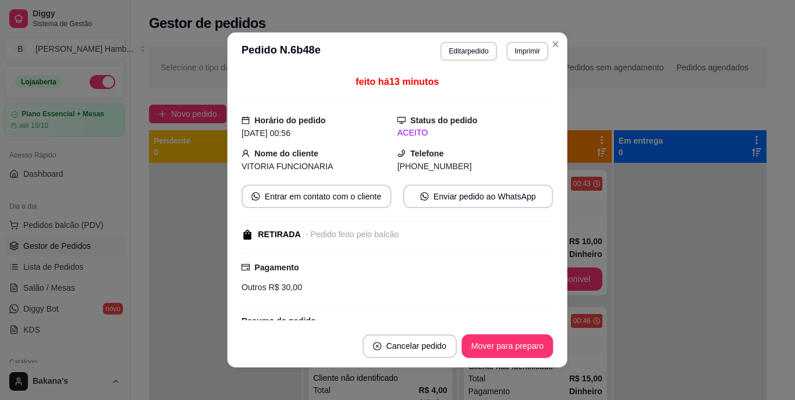
click at [386, 286] on div "Outros R$ 30,00" at bounding box center [396, 287] width 311 height 13
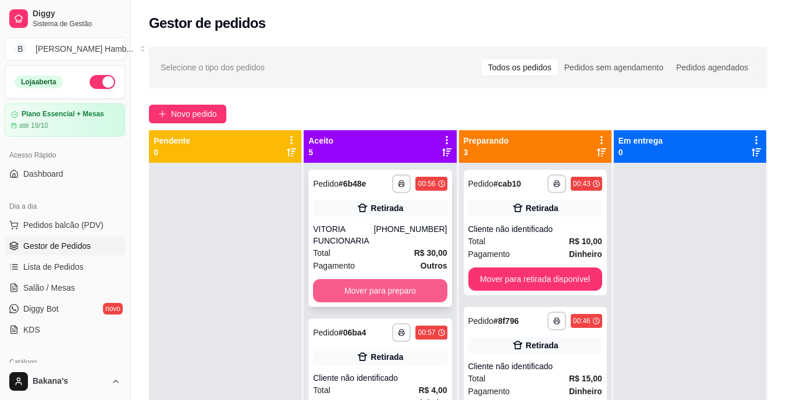
click at [384, 296] on button "Mover para preparo" at bounding box center [380, 290] width 134 height 23
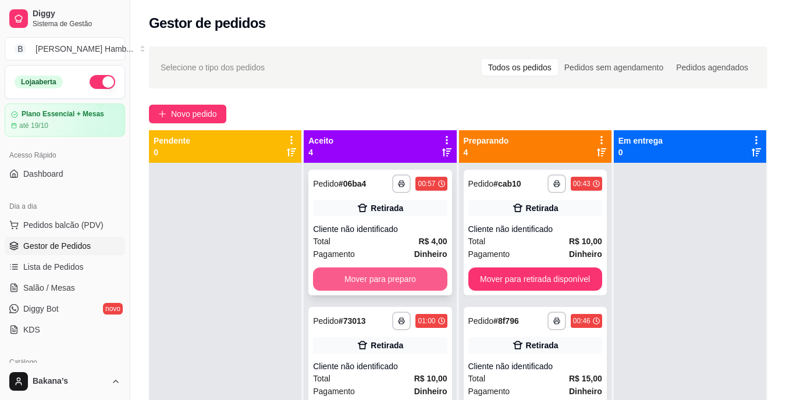
click at [419, 278] on button "Mover para preparo" at bounding box center [380, 279] width 134 height 23
click at [417, 280] on button "Mover para preparo" at bounding box center [380, 279] width 130 height 23
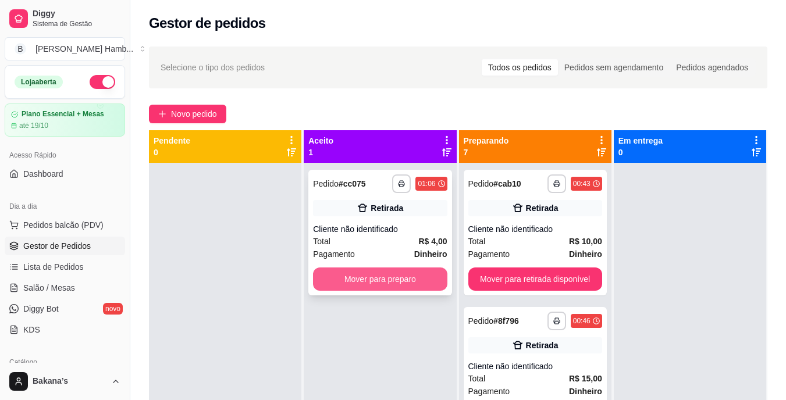
click at [417, 280] on button "Mover para preparo" at bounding box center [380, 279] width 134 height 23
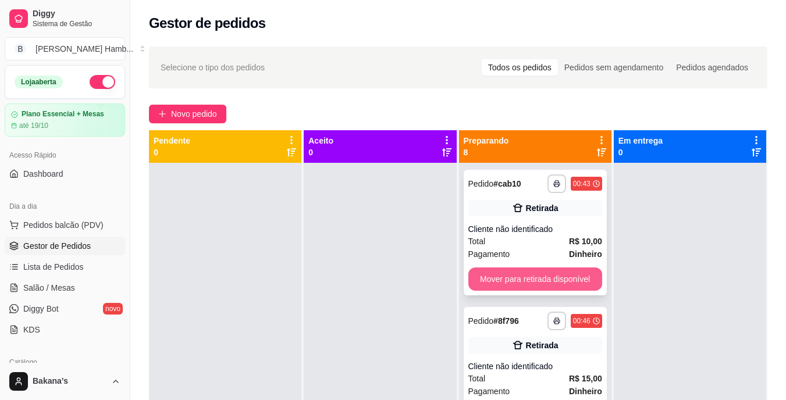
click at [479, 279] on button "Mover para retirada disponível" at bounding box center [535, 279] width 134 height 23
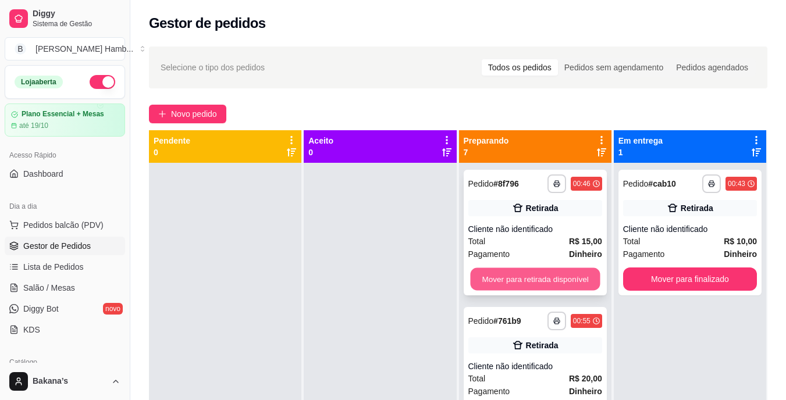
click at [503, 278] on button "Mover para retirada disponível" at bounding box center [535, 279] width 130 height 23
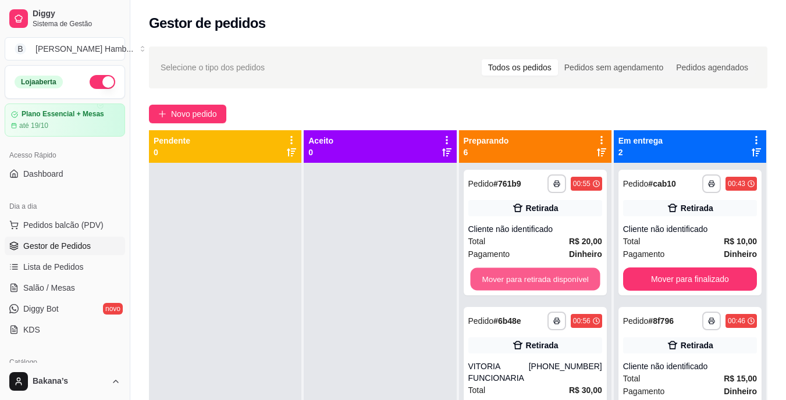
click at [524, 278] on button "Mover para retirada disponível" at bounding box center [535, 279] width 130 height 23
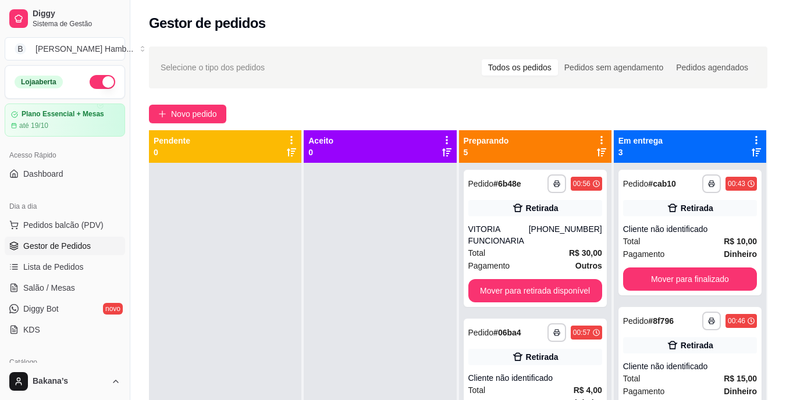
click at [524, 278] on div "**********" at bounding box center [535, 238] width 143 height 137
click at [581, 292] on button "Mover para retirada disponível" at bounding box center [535, 290] width 134 height 23
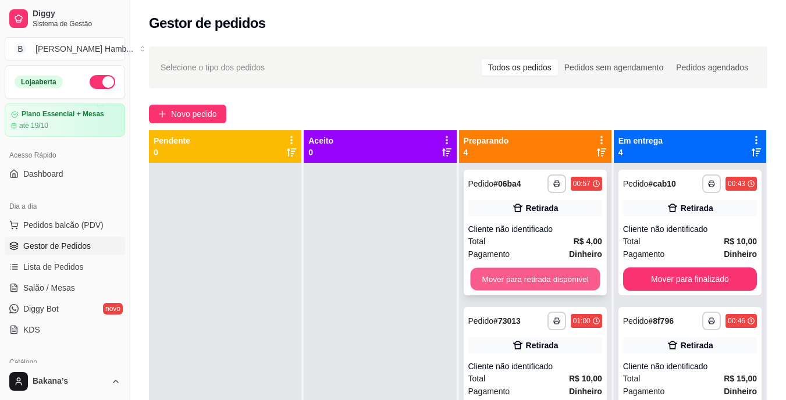
click at [568, 287] on button "Mover para retirada disponível" at bounding box center [535, 279] width 130 height 23
click at [564, 282] on button "Mover para retirada disponível" at bounding box center [535, 279] width 130 height 23
click at [562, 280] on button "Mover para entrega" at bounding box center [535, 279] width 130 height 23
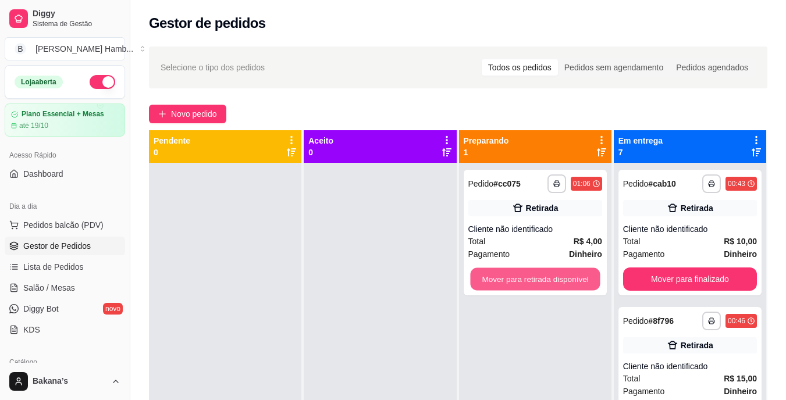
click at [560, 275] on button "Mover para retirada disponível" at bounding box center [535, 279] width 130 height 23
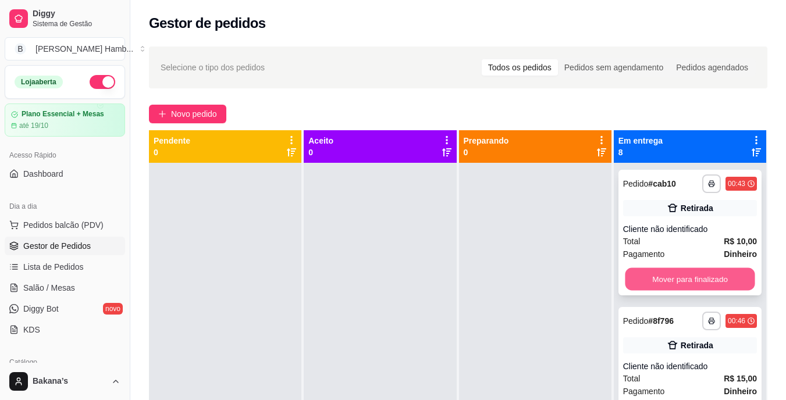
click at [627, 273] on button "Mover para finalizado" at bounding box center [690, 279] width 130 height 23
click at [634, 273] on button "Mover para finalizado" at bounding box center [690, 279] width 130 height 23
click at [639, 275] on button "Mover para finalizado" at bounding box center [690, 279] width 134 height 23
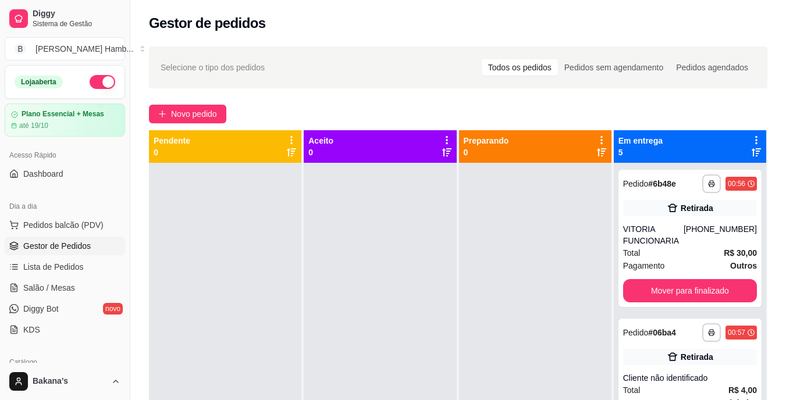
click at [639, 275] on div "**********" at bounding box center [689, 238] width 143 height 137
click at [643, 283] on button "Mover para finalizado" at bounding box center [690, 291] width 130 height 23
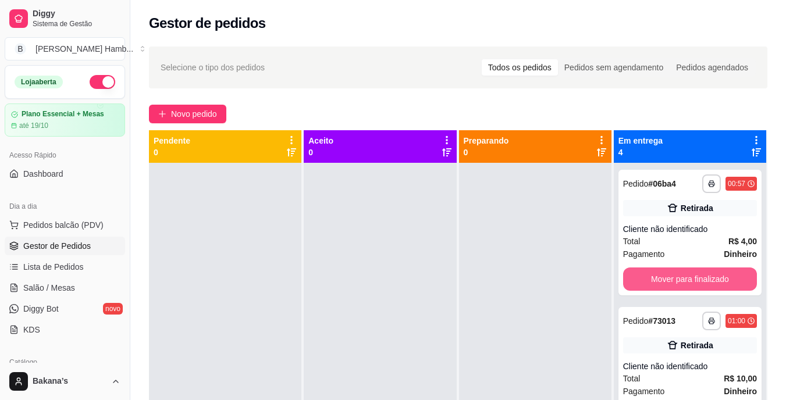
click at [643, 283] on button "Mover para finalizado" at bounding box center [690, 279] width 134 height 23
click at [643, 281] on button "Mover para finalizado" at bounding box center [690, 279] width 130 height 23
click at [643, 281] on button "Mover para finalizado" at bounding box center [690, 279] width 134 height 23
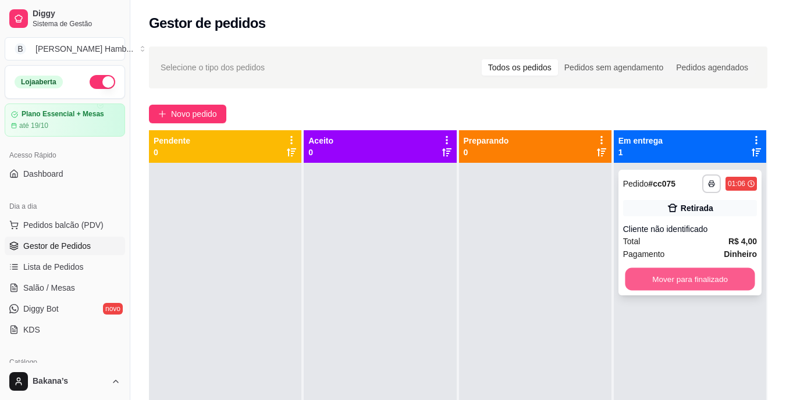
click at [643, 279] on button "Mover para finalizado" at bounding box center [690, 279] width 130 height 23
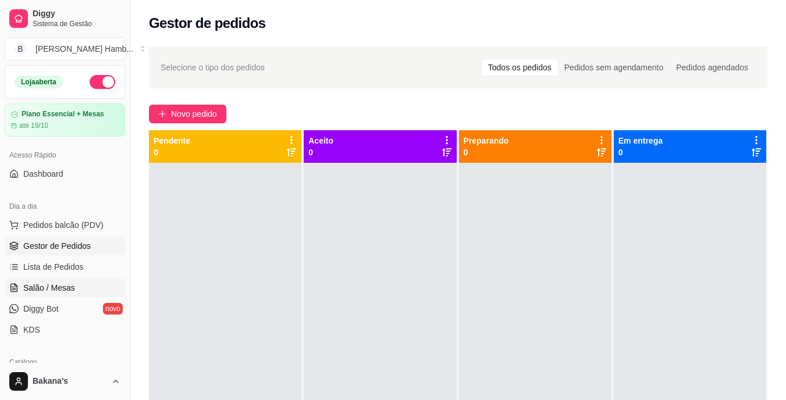
click at [76, 280] on link "Salão / Mesas" at bounding box center [65, 288] width 120 height 19
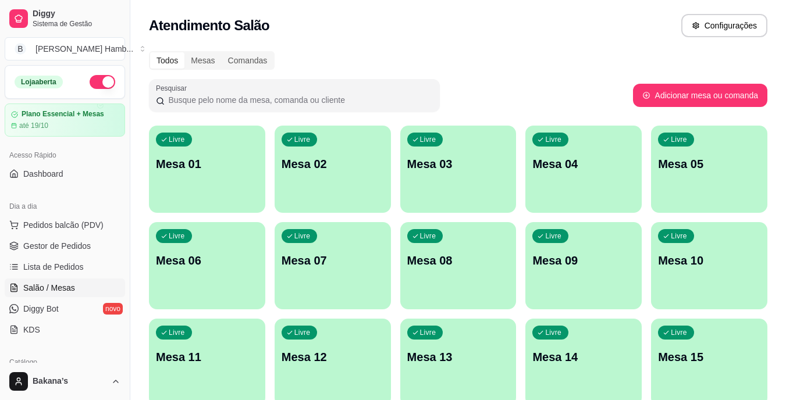
scroll to position [150, 0]
